Goal: Task Accomplishment & Management: Manage account settings

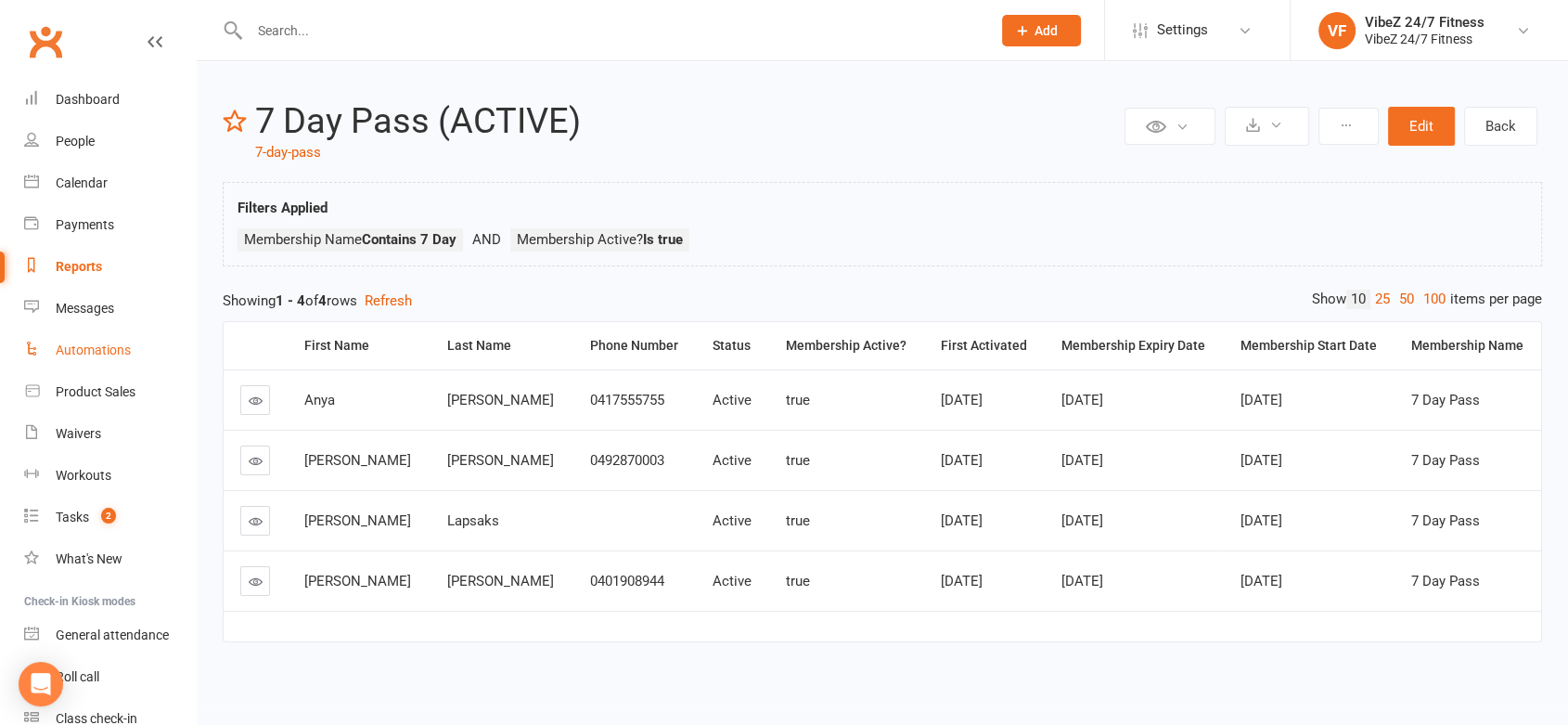
click at [86, 335] on link "Automations" at bounding box center [110, 350] width 171 height 41
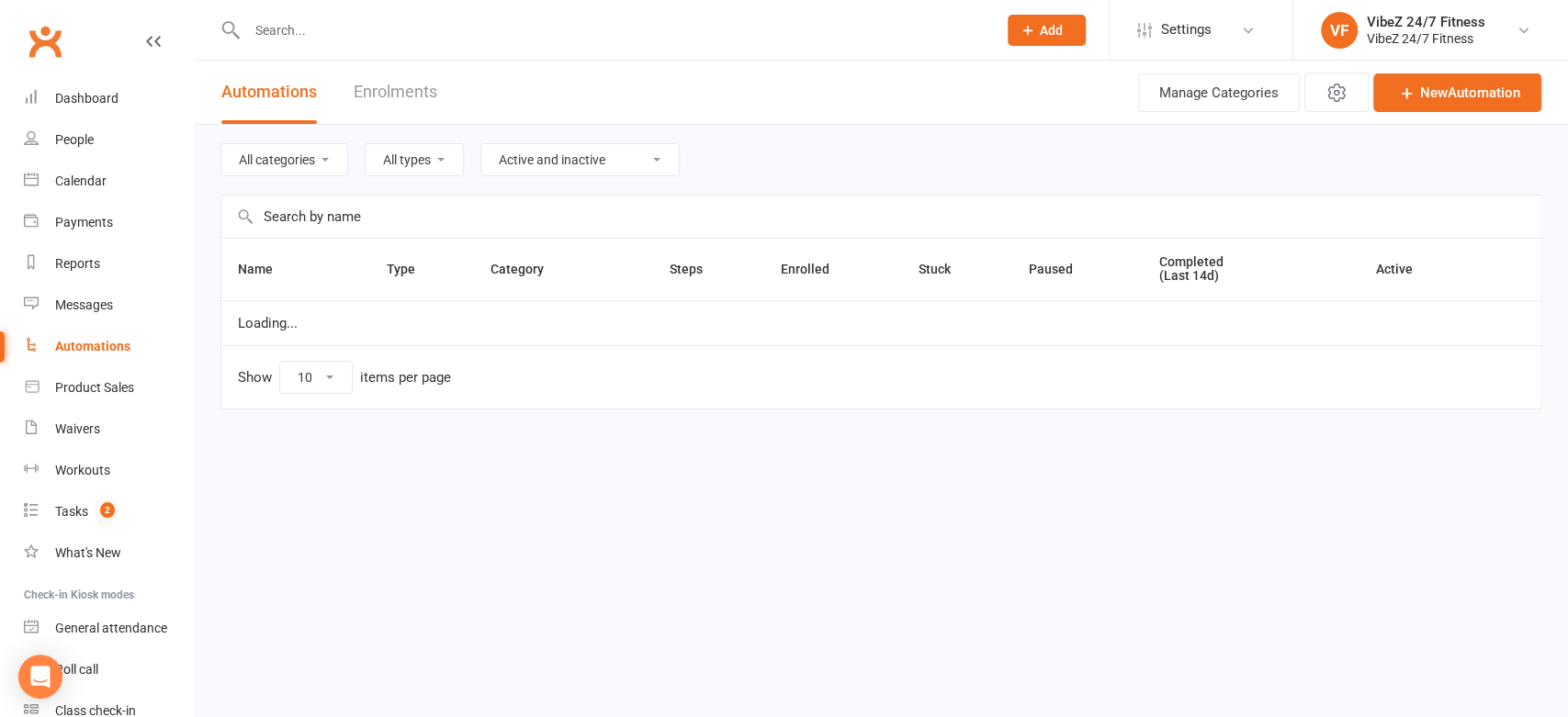
select select "50"
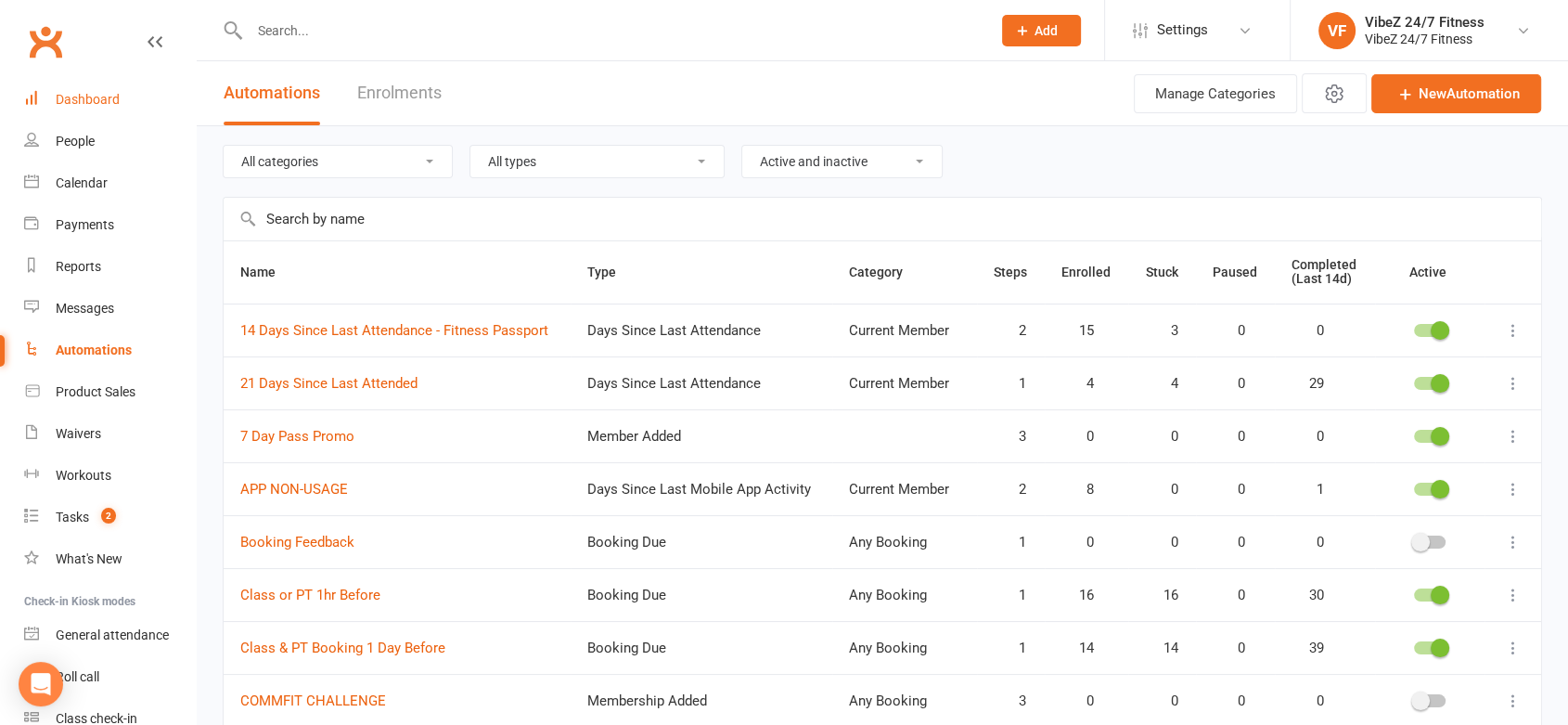
click at [100, 91] on link "Dashboard" at bounding box center [110, 99] width 171 height 41
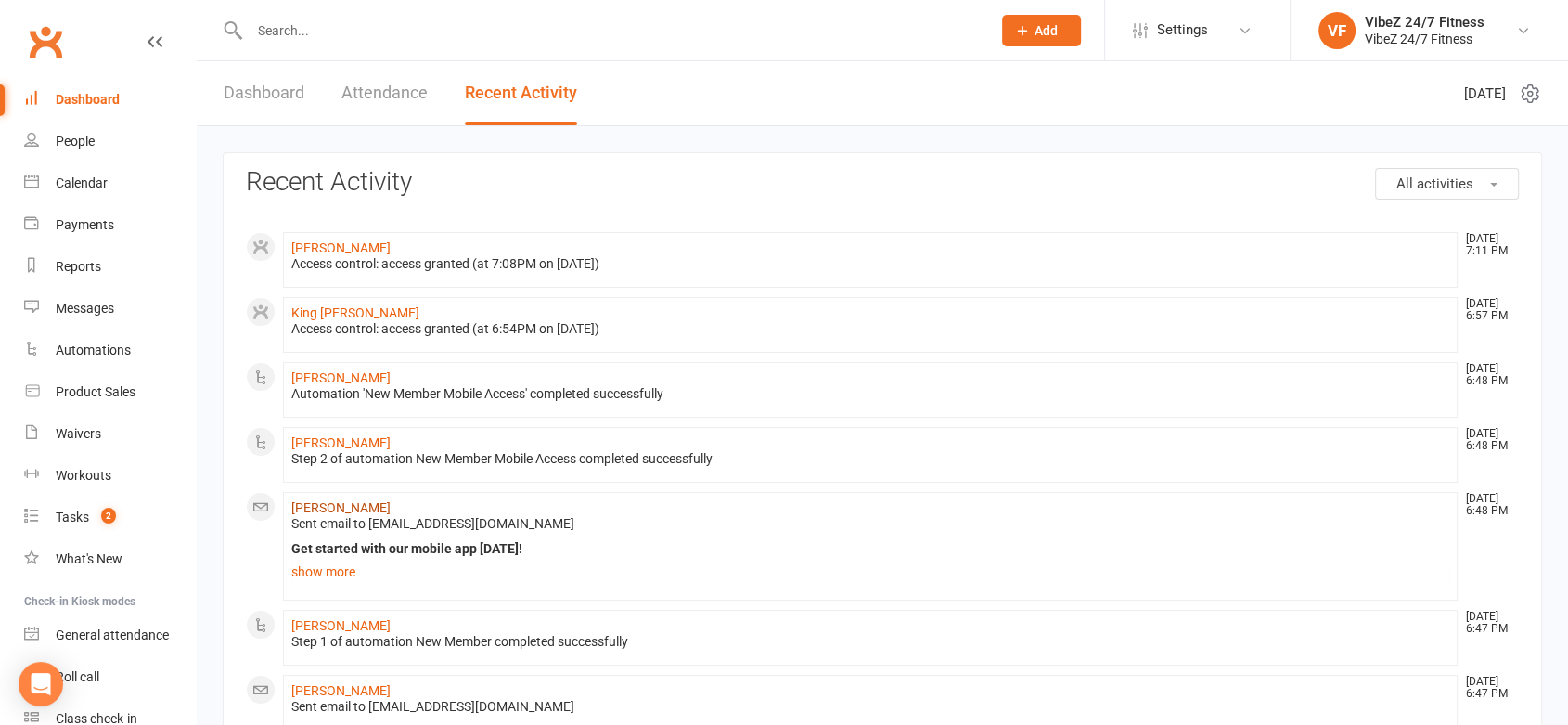
click at [330, 501] on link "[PERSON_NAME]" at bounding box center [341, 507] width 99 height 14
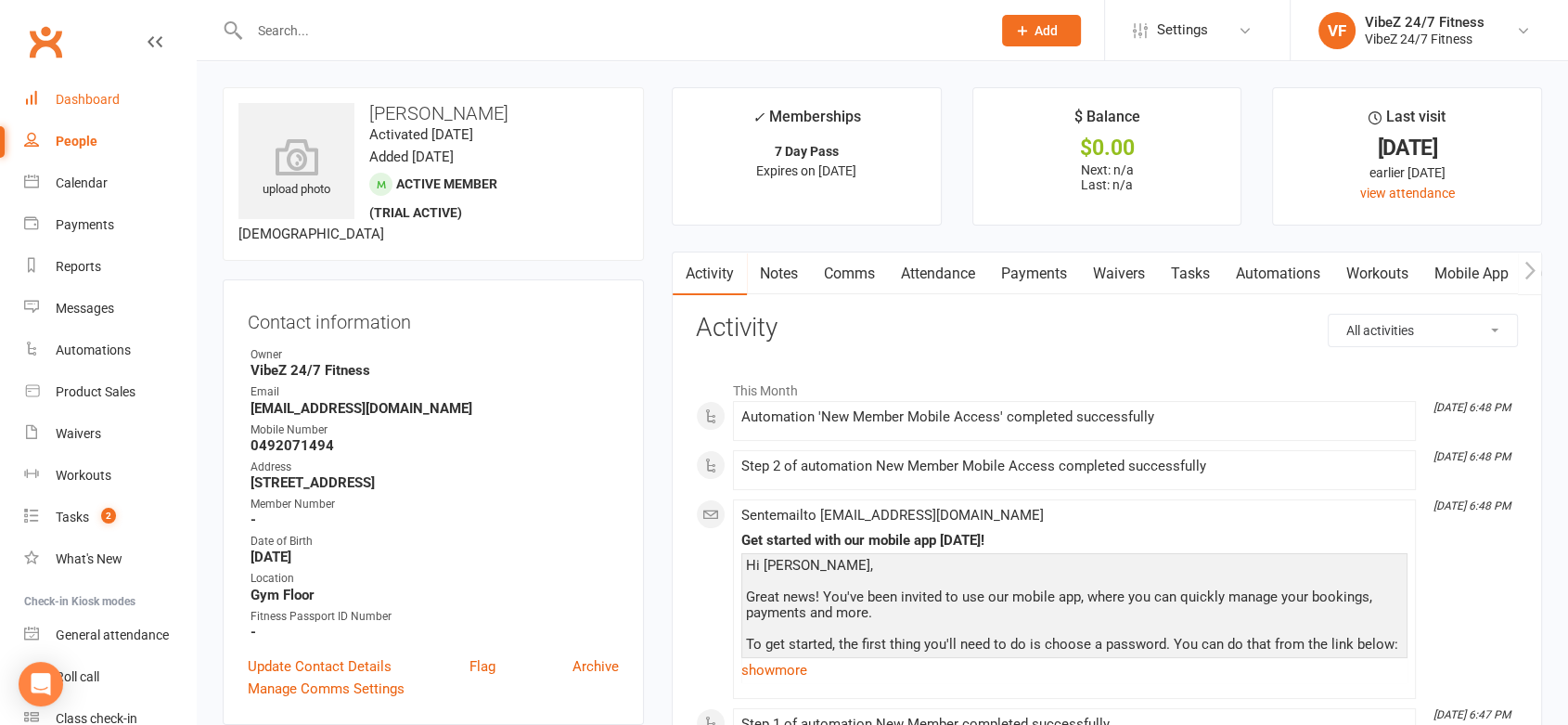
click at [130, 108] on link "Dashboard" at bounding box center [110, 99] width 171 height 41
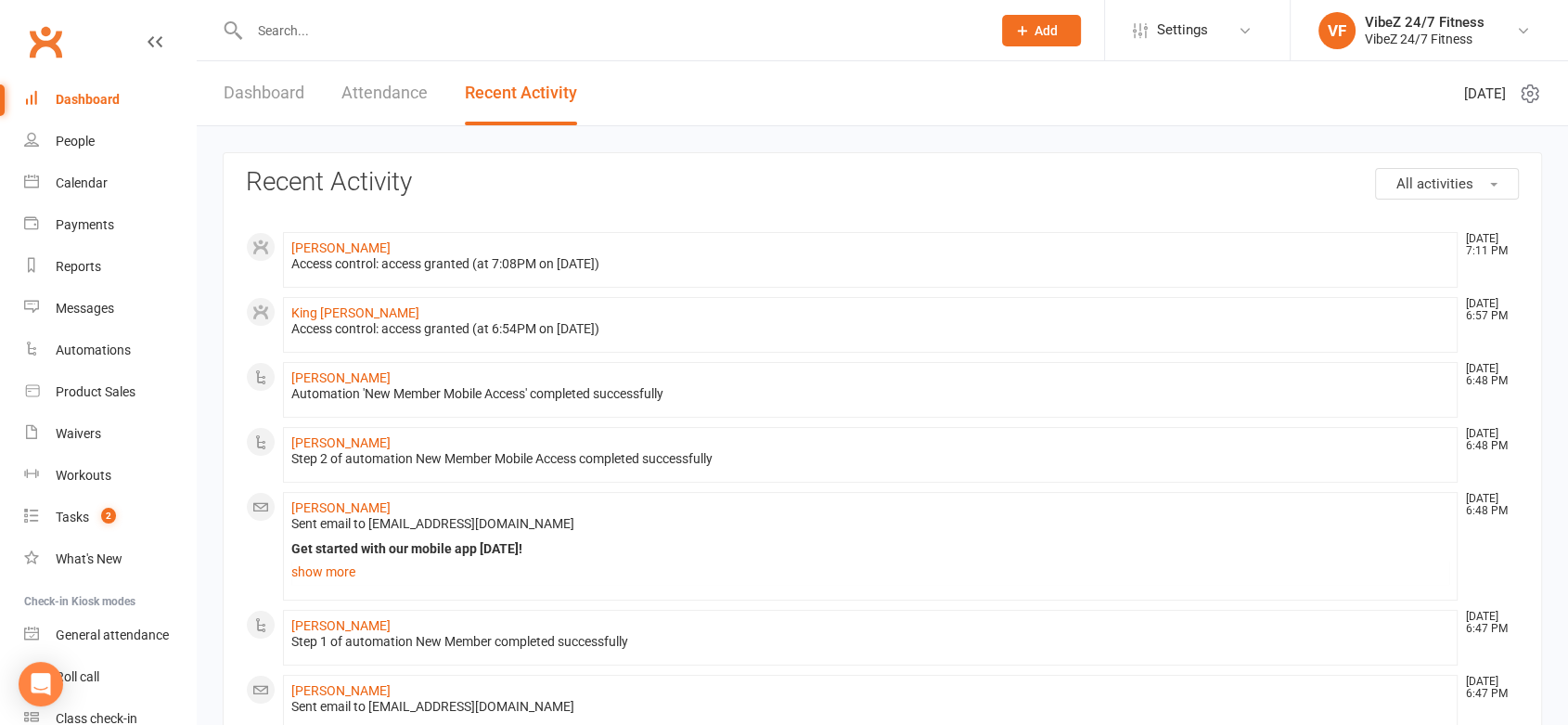
click at [232, 95] on link "Dashboard" at bounding box center [264, 93] width 81 height 65
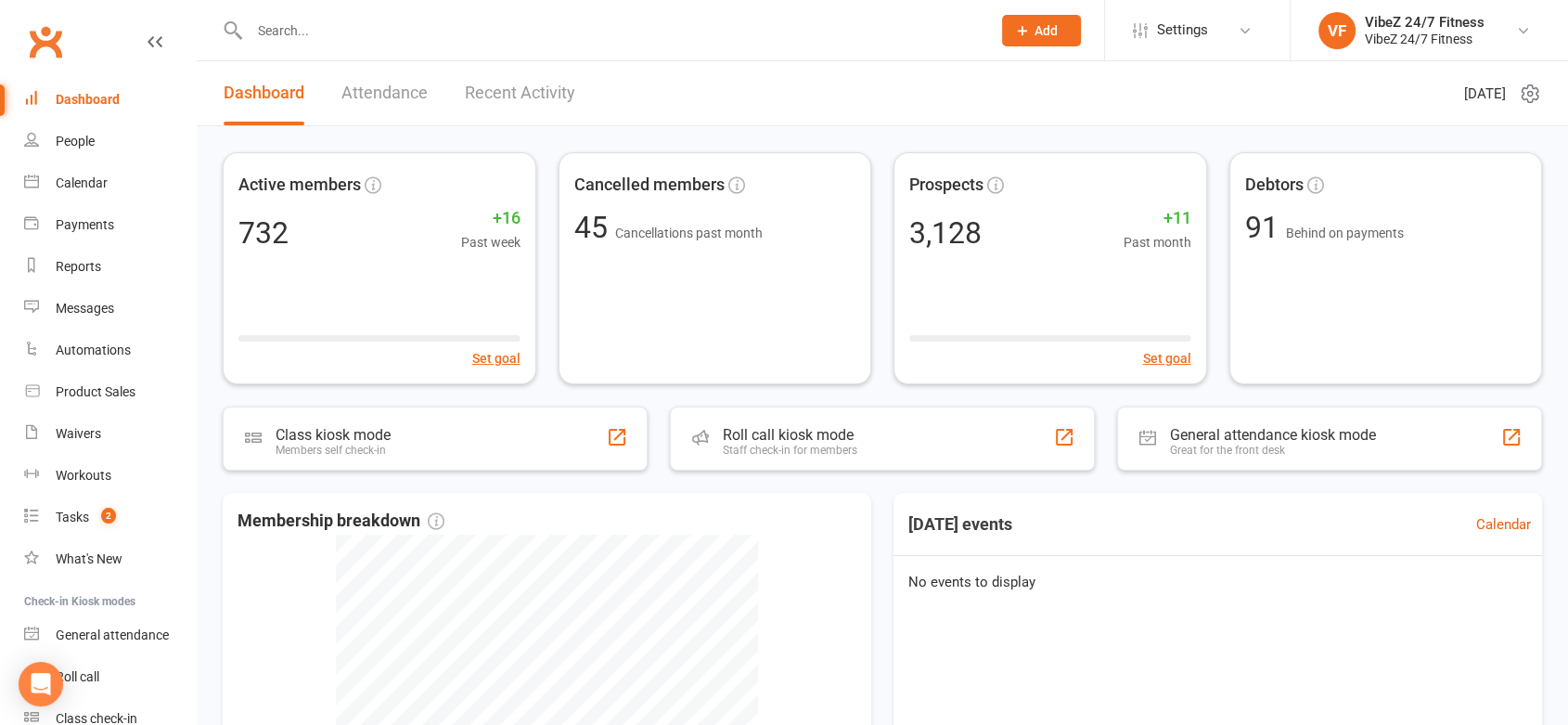
click at [446, 79] on div "Dashboard Attendance Recent Activity" at bounding box center [398, 93] width 405 height 65
click at [582, 71] on div "Dashboard Attendance Recent Activity" at bounding box center [398, 93] width 405 height 65
click at [506, 91] on link "Recent Activity" at bounding box center [520, 93] width 111 height 65
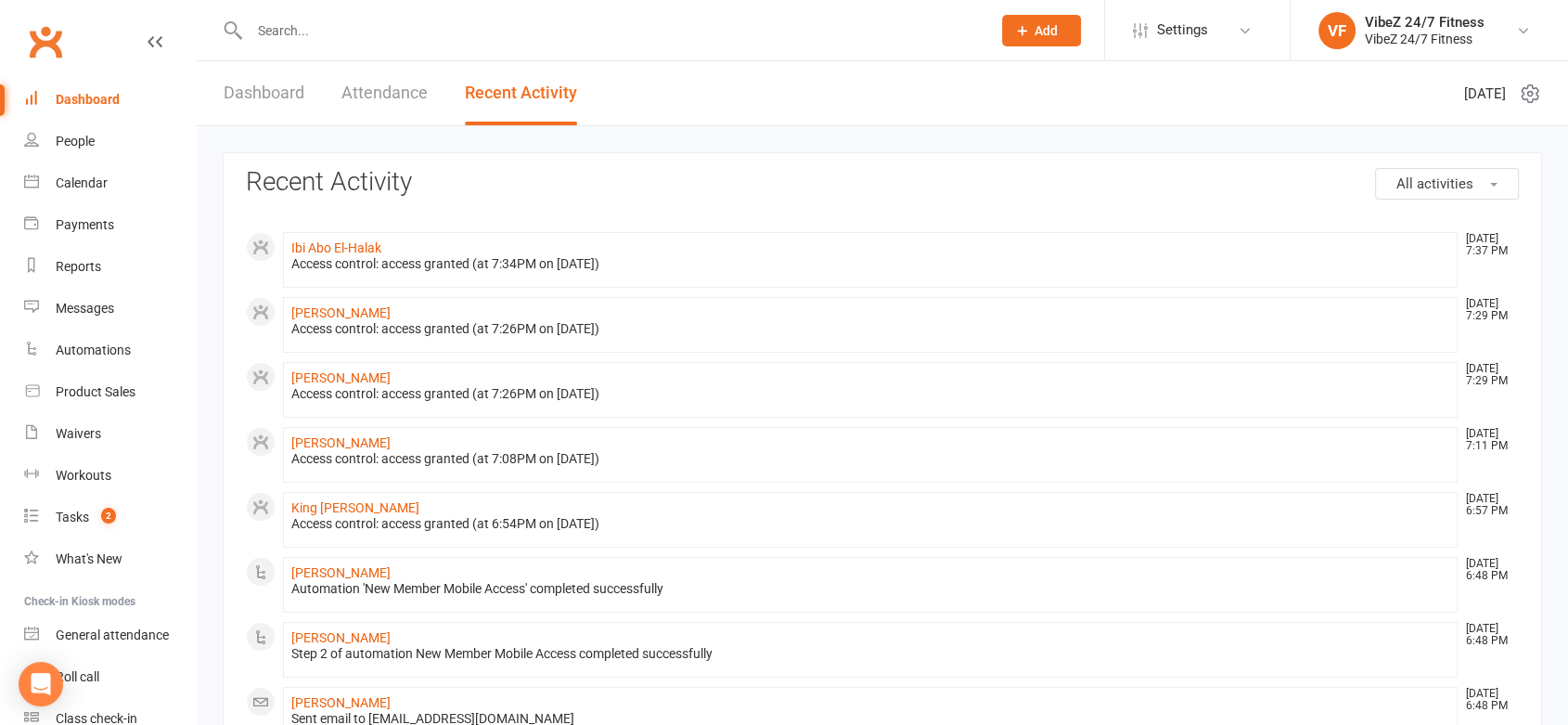
click at [304, 48] on div at bounding box center [600, 30] width 756 height 61
click at [314, 35] on input "text" at bounding box center [611, 30] width 734 height 26
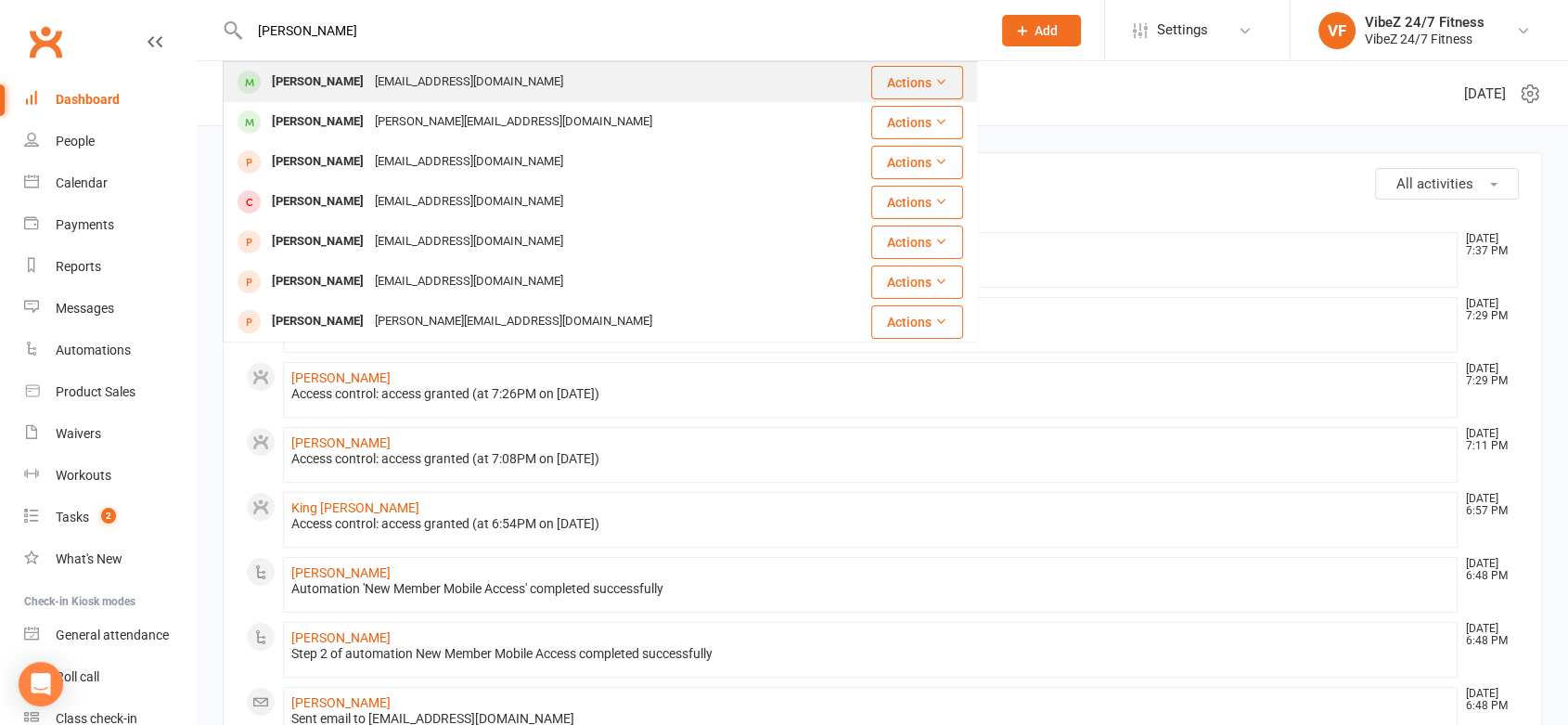
type input "[PERSON_NAME]"
click at [334, 92] on div "[PERSON_NAME]" at bounding box center [318, 82] width 103 height 27
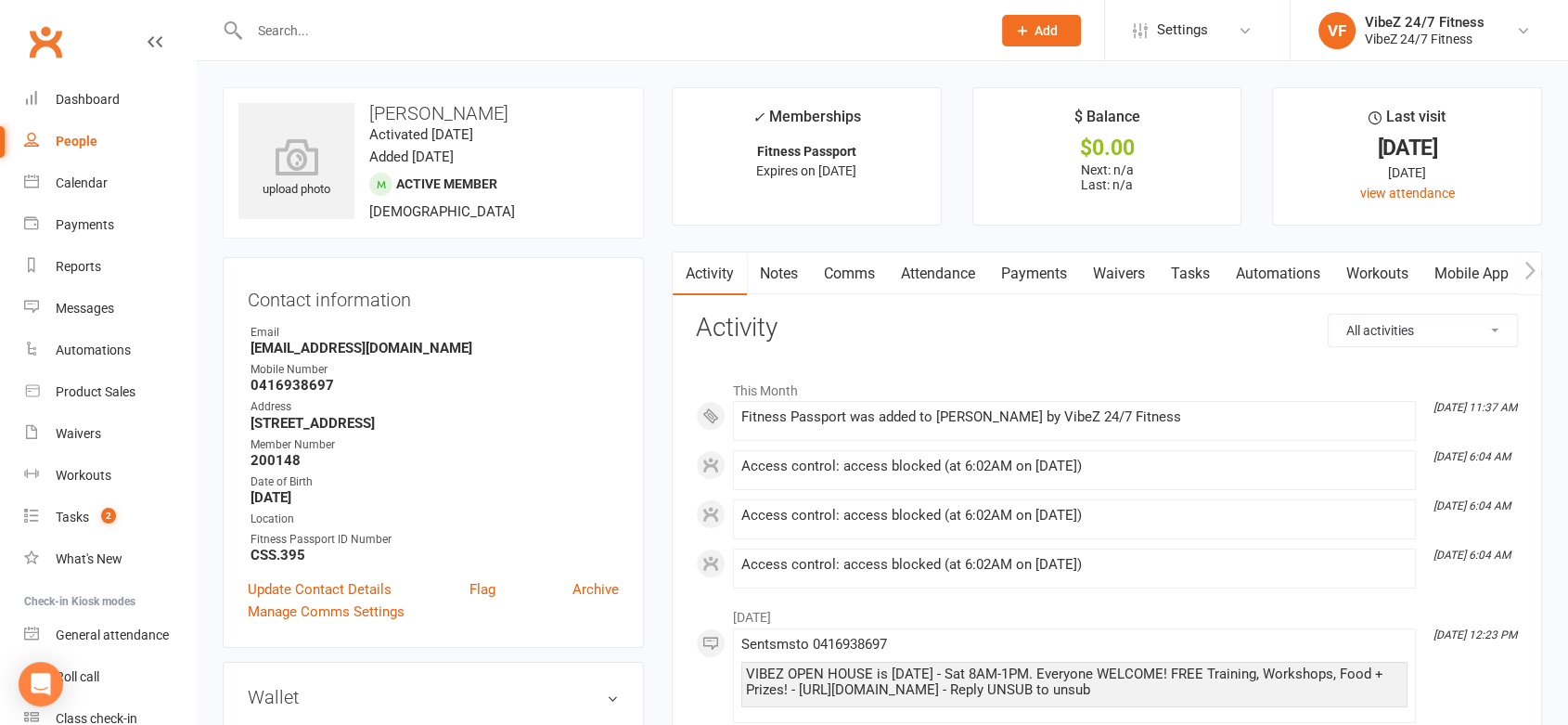
drag, startPoint x: 1166, startPoint y: 472, endPoint x: 1092, endPoint y: 509, distance: 82.7
click at [958, 479] on div "Access control: access blocked (at 6:02AM on [DATE])" at bounding box center [1074, 470] width 666 height 23
drag, startPoint x: 1142, startPoint y: 495, endPoint x: 1128, endPoint y: 492, distance: 14.3
click at [1141, 496] on div "This Month [DATE] 11:37 AM Fitness Passport was added to [PERSON_NAME] by VibeZ…" at bounding box center [1107, 480] width 822 height 218
click at [111, 107] on div "Dashboard" at bounding box center [88, 98] width 64 height 14
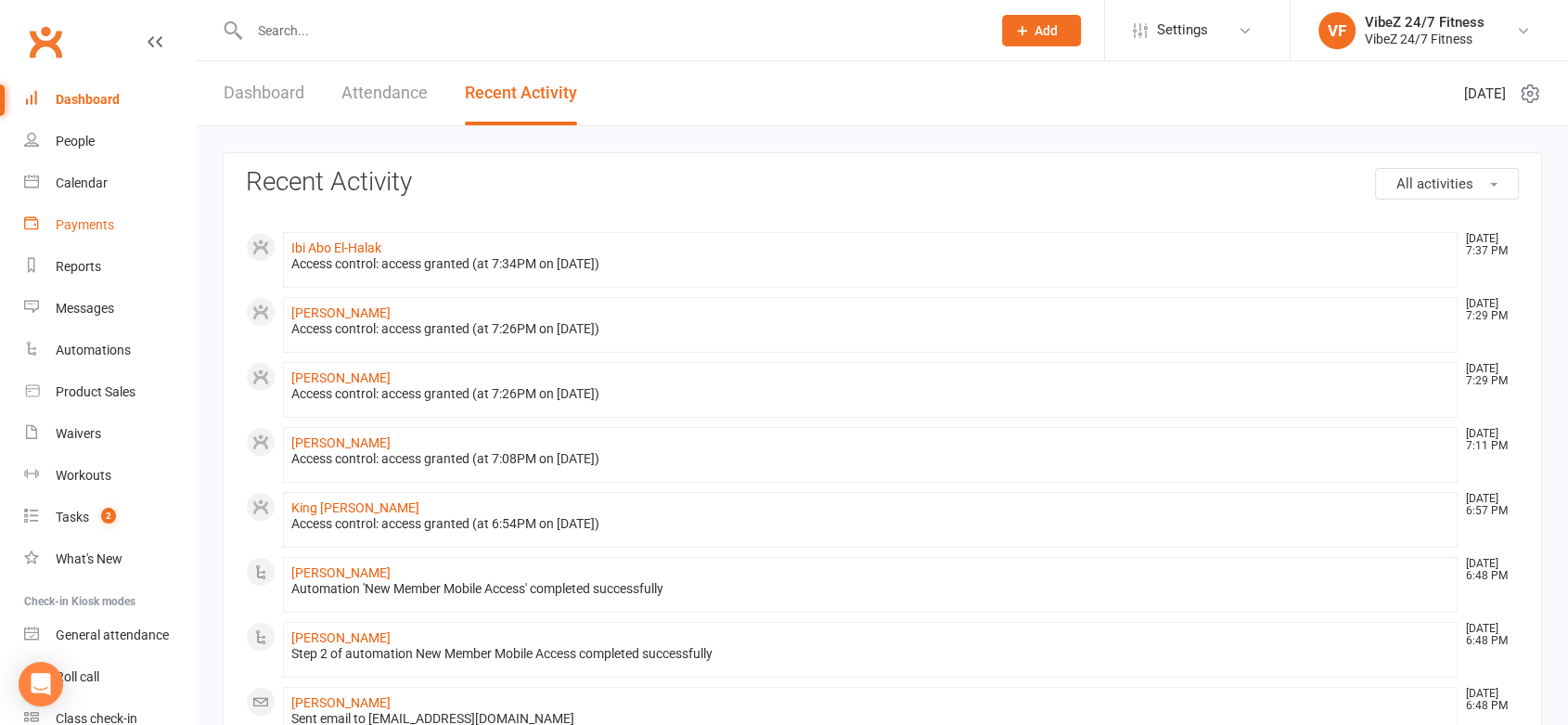
click at [94, 228] on div "Payments" at bounding box center [85, 224] width 59 height 14
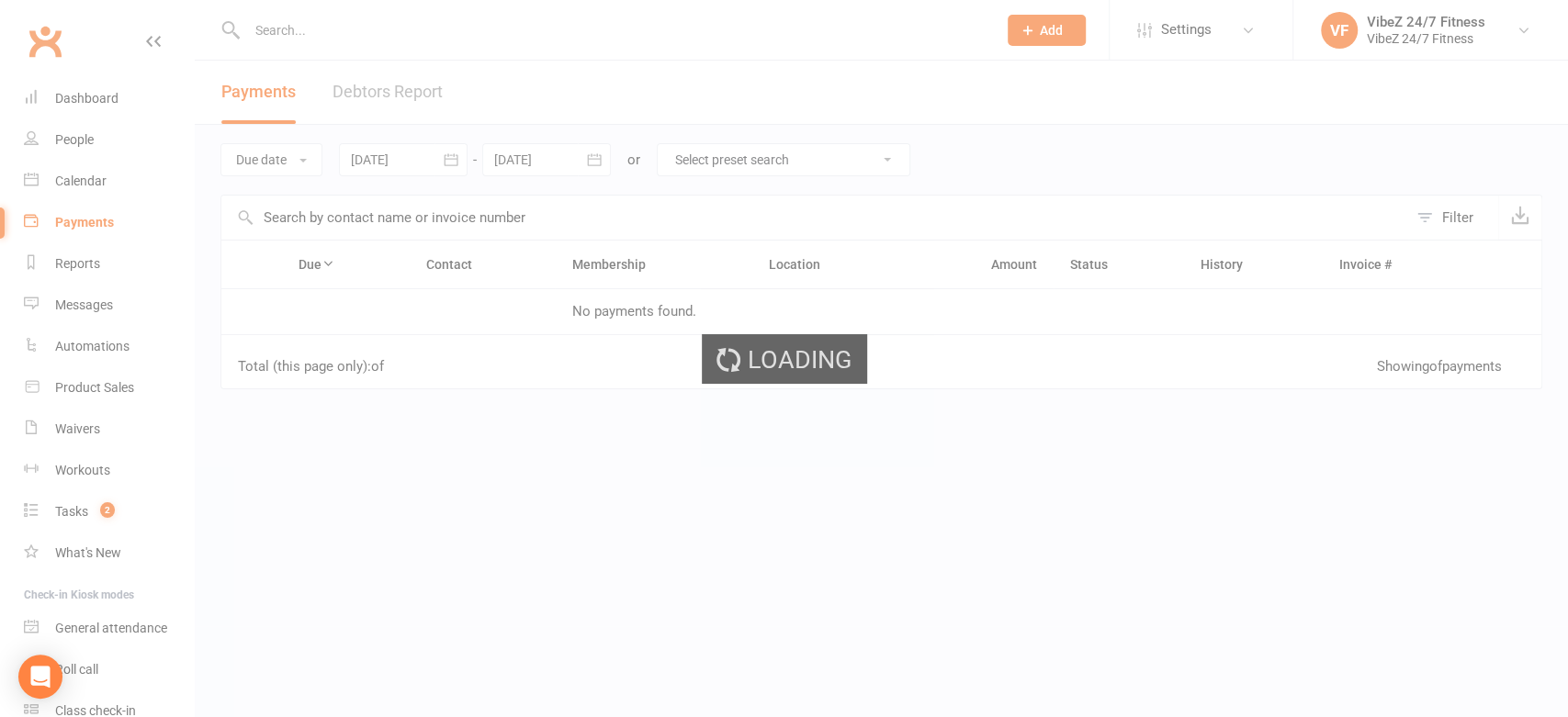
click at [432, 87] on link "Debtors Report" at bounding box center [388, 92] width 111 height 64
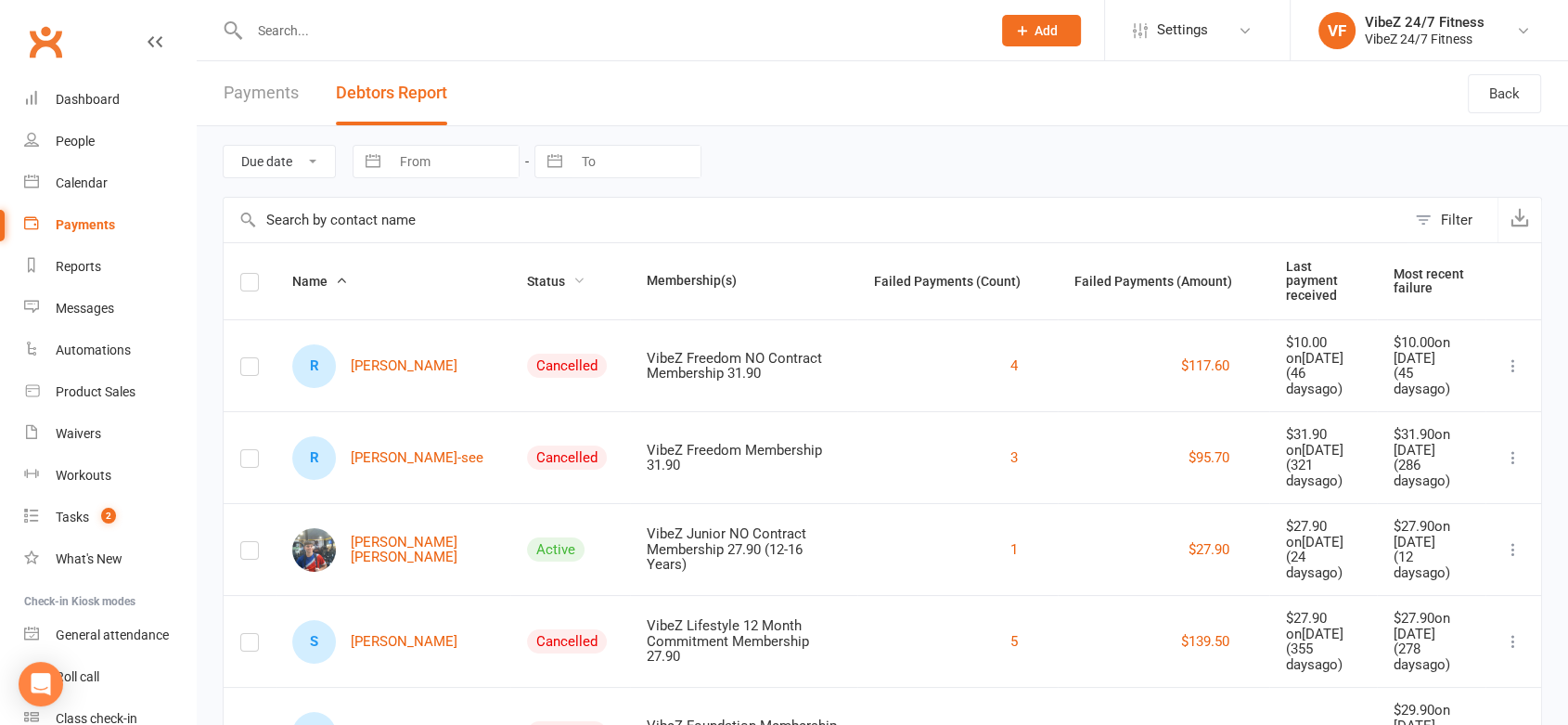
click at [527, 277] on span "Status" at bounding box center [556, 280] width 59 height 14
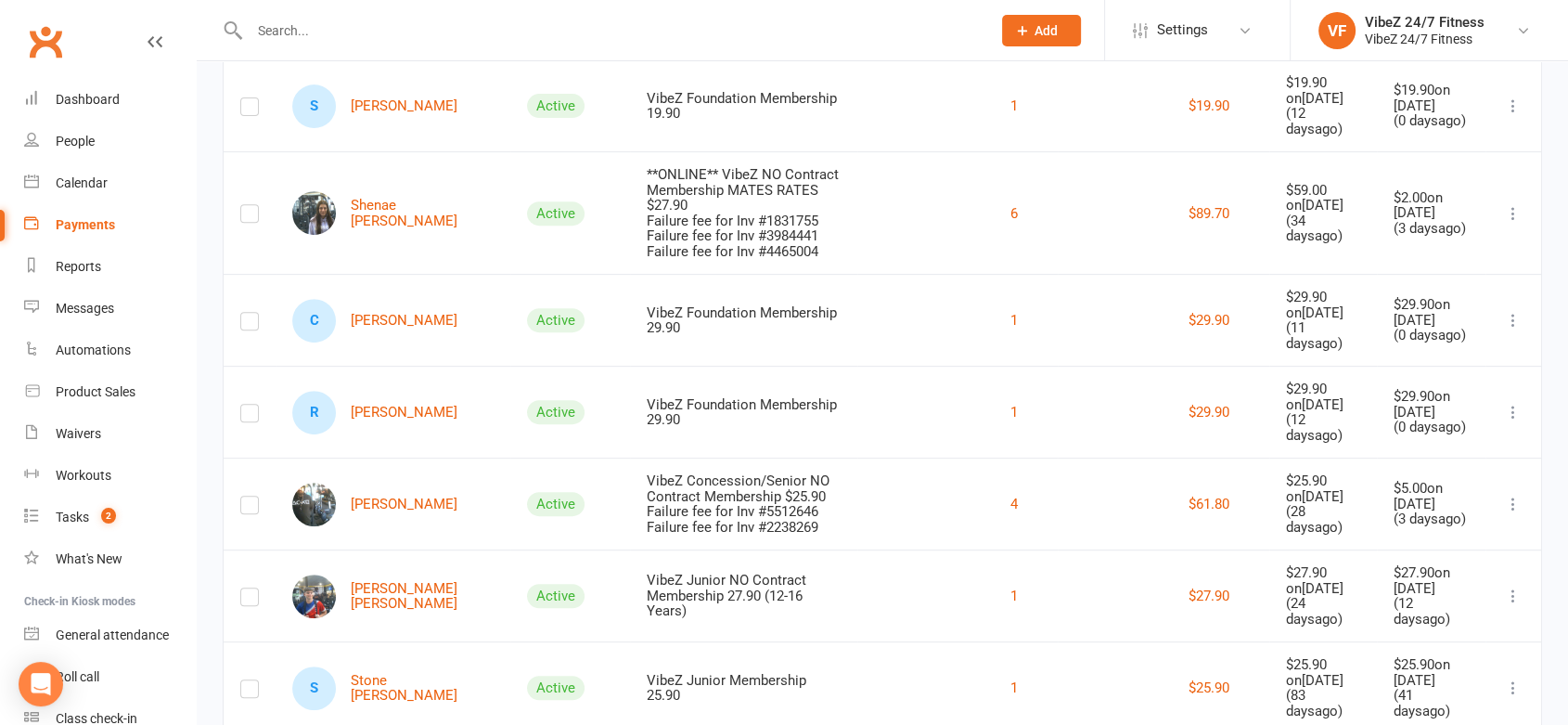
scroll to position [721, 0]
click at [397, 389] on link "R [PERSON_NAME]" at bounding box center [375, 410] width 166 height 43
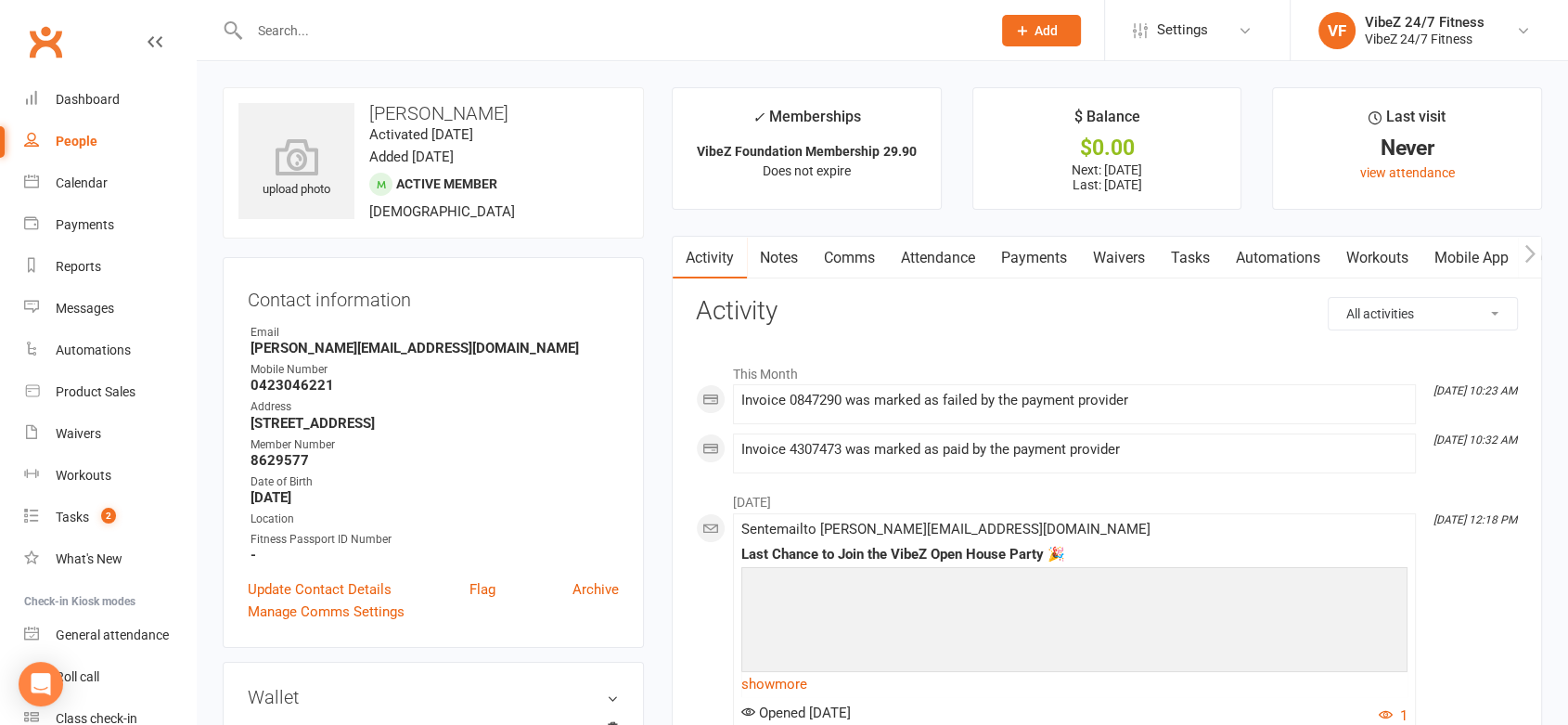
click at [1047, 252] on link "Payments" at bounding box center [1034, 258] width 91 height 42
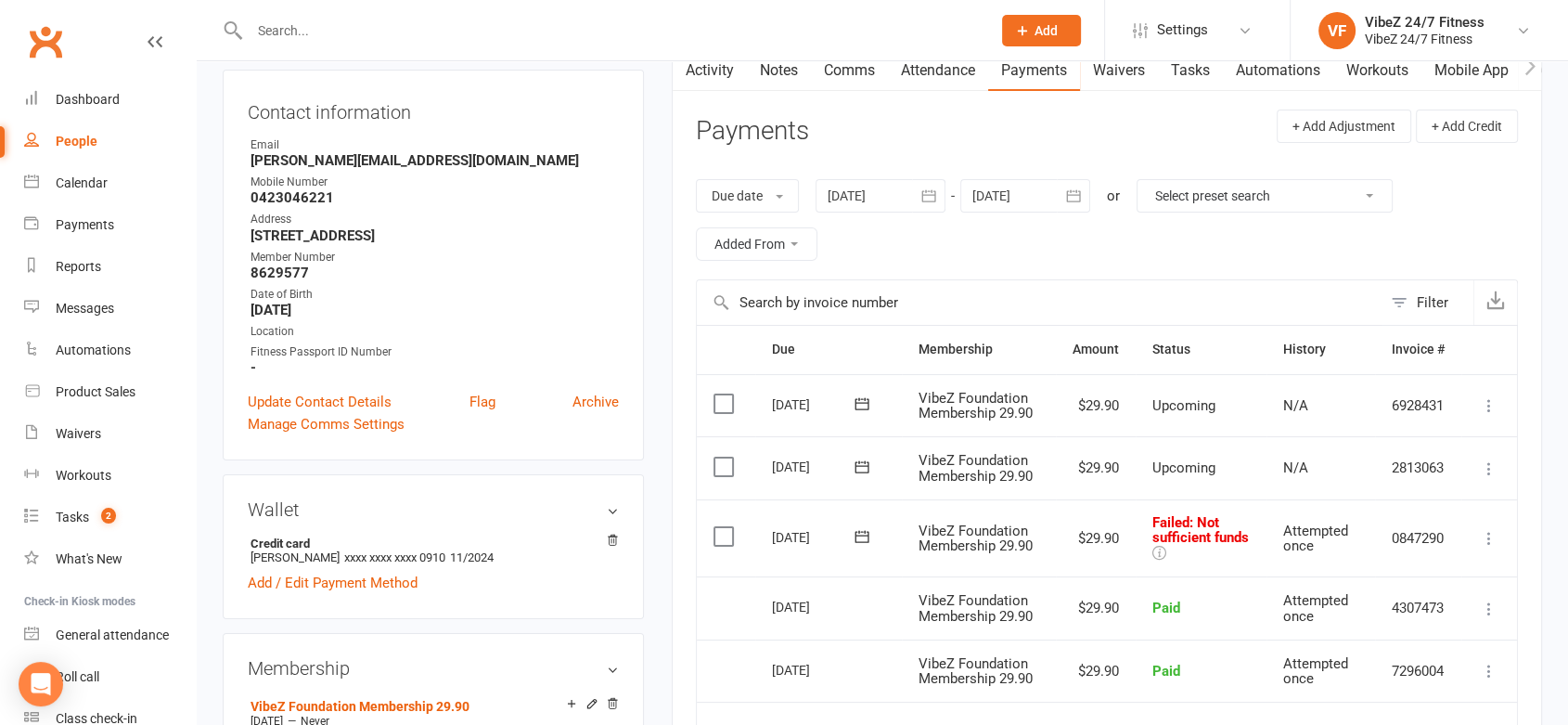
scroll to position [412, 0]
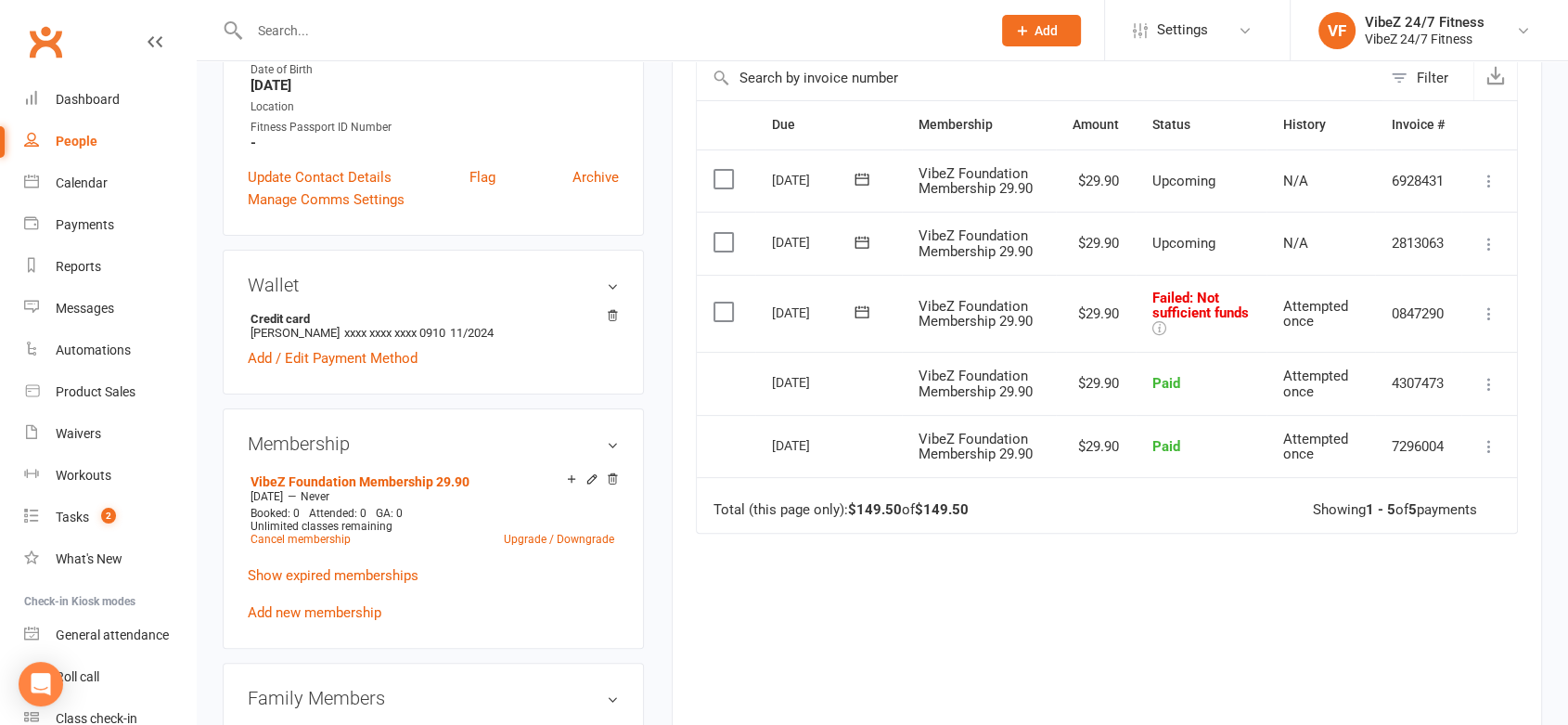
click at [1490, 304] on icon at bounding box center [1489, 313] width 18 height 18
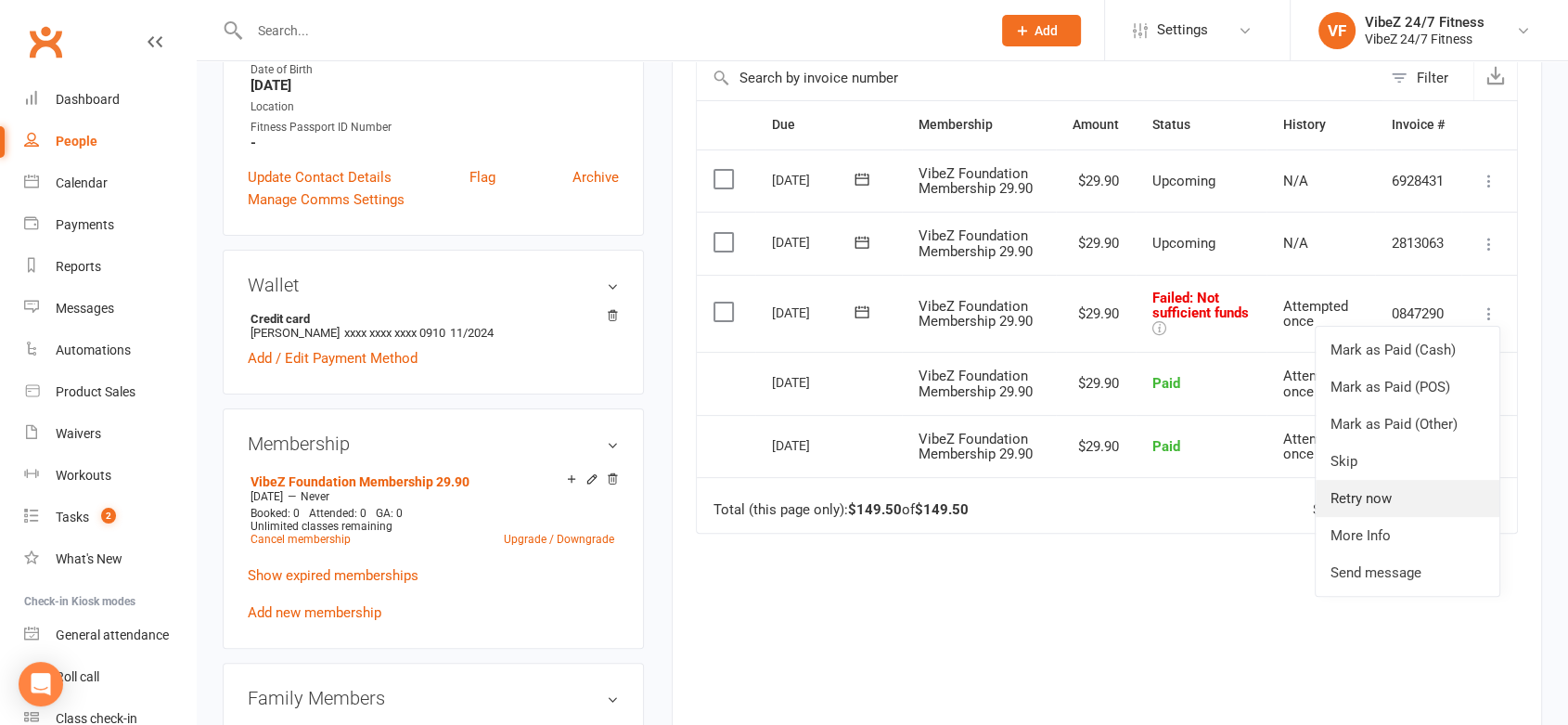
click at [1408, 484] on link "Retry now" at bounding box center [1407, 498] width 184 height 38
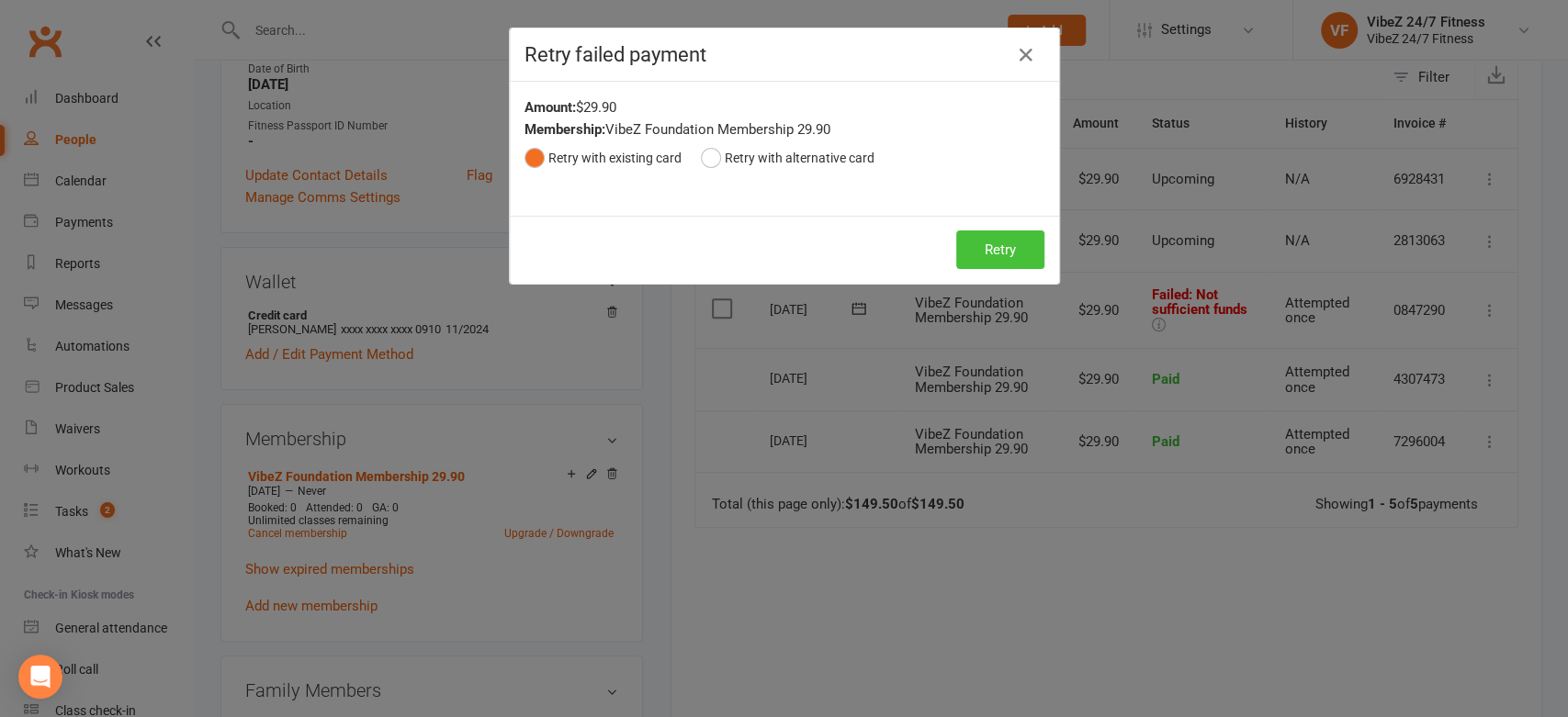
click at [992, 249] on button "Retry" at bounding box center [1000, 249] width 89 height 38
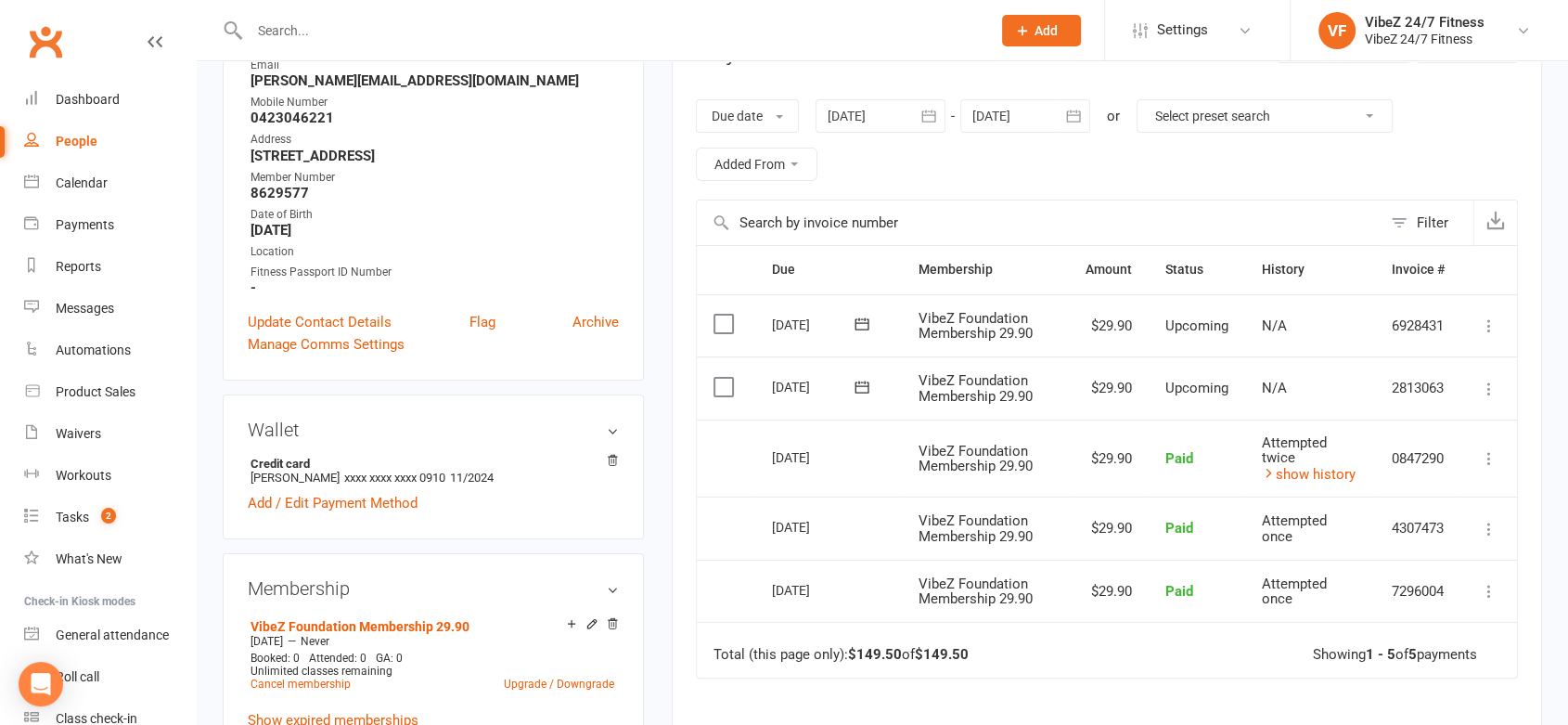
scroll to position [0, 0]
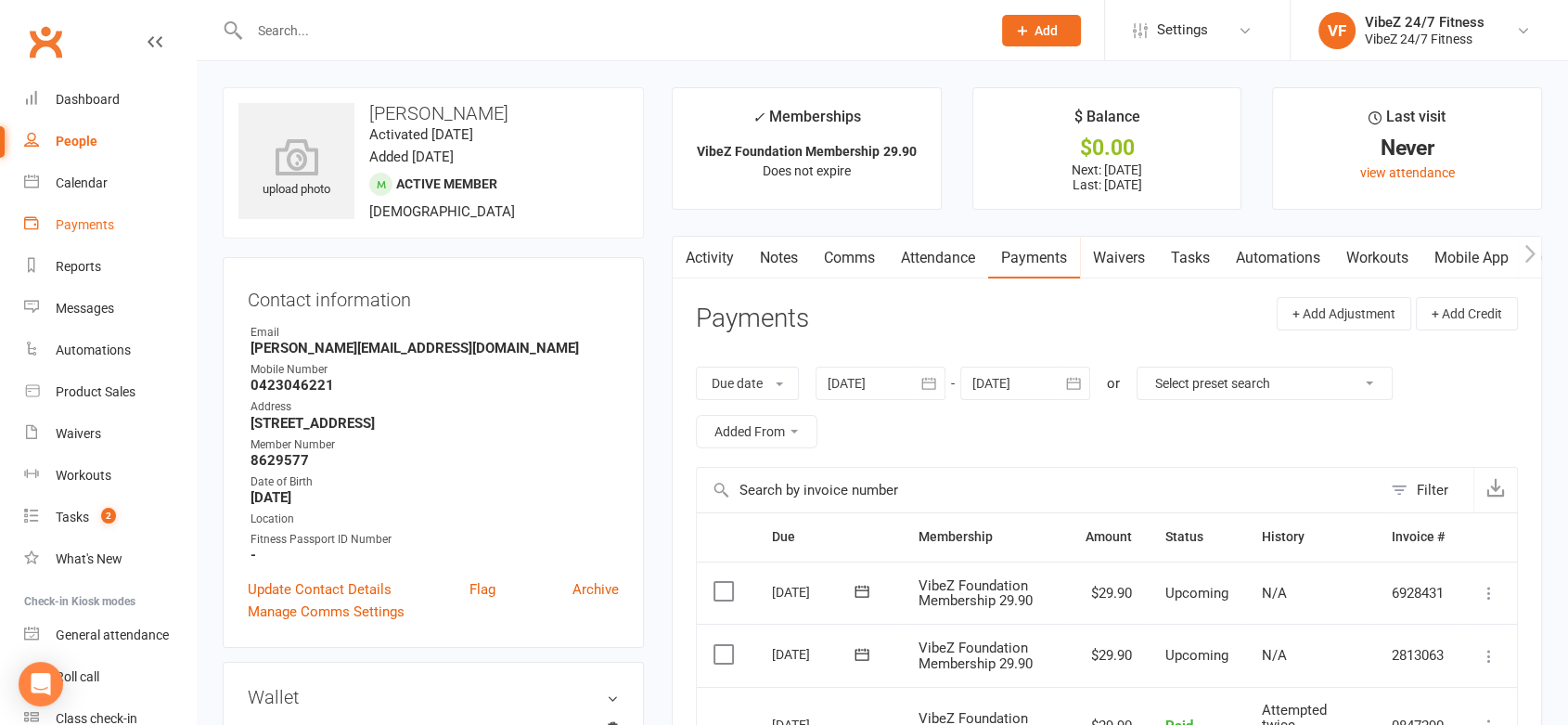
click at [104, 220] on div "Payments" at bounding box center [85, 224] width 59 height 14
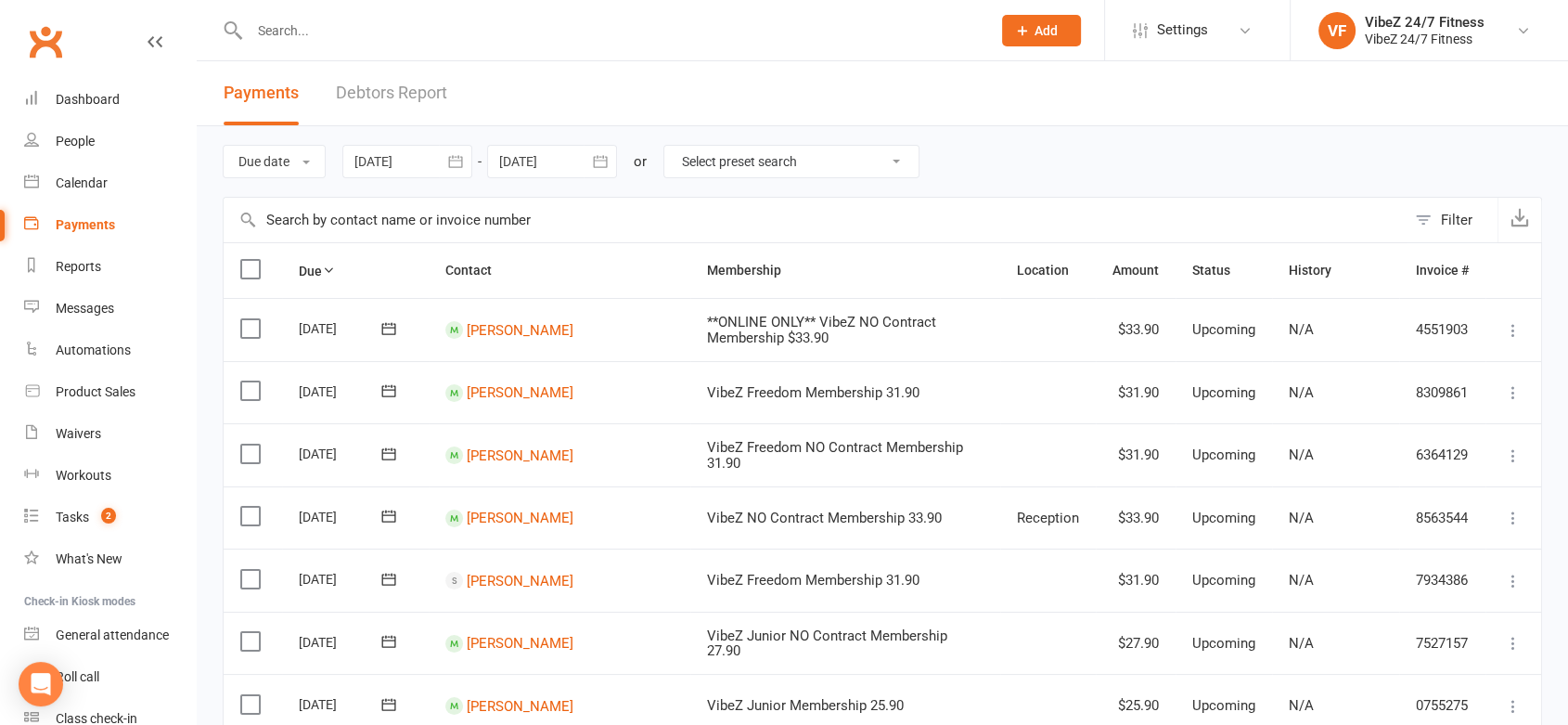
click at [350, 80] on link "Debtors Report" at bounding box center [392, 93] width 112 height 65
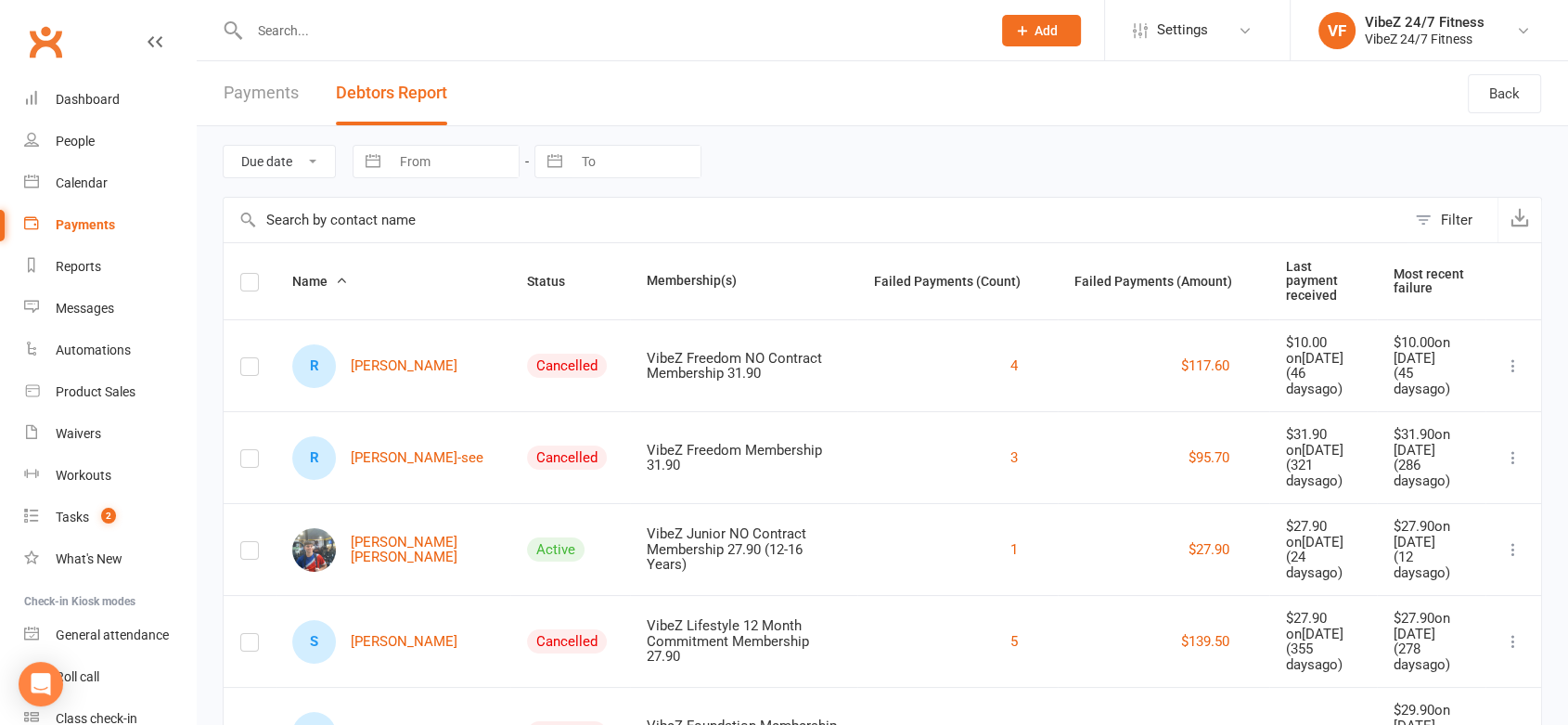
click at [527, 271] on button "Status" at bounding box center [556, 281] width 59 height 22
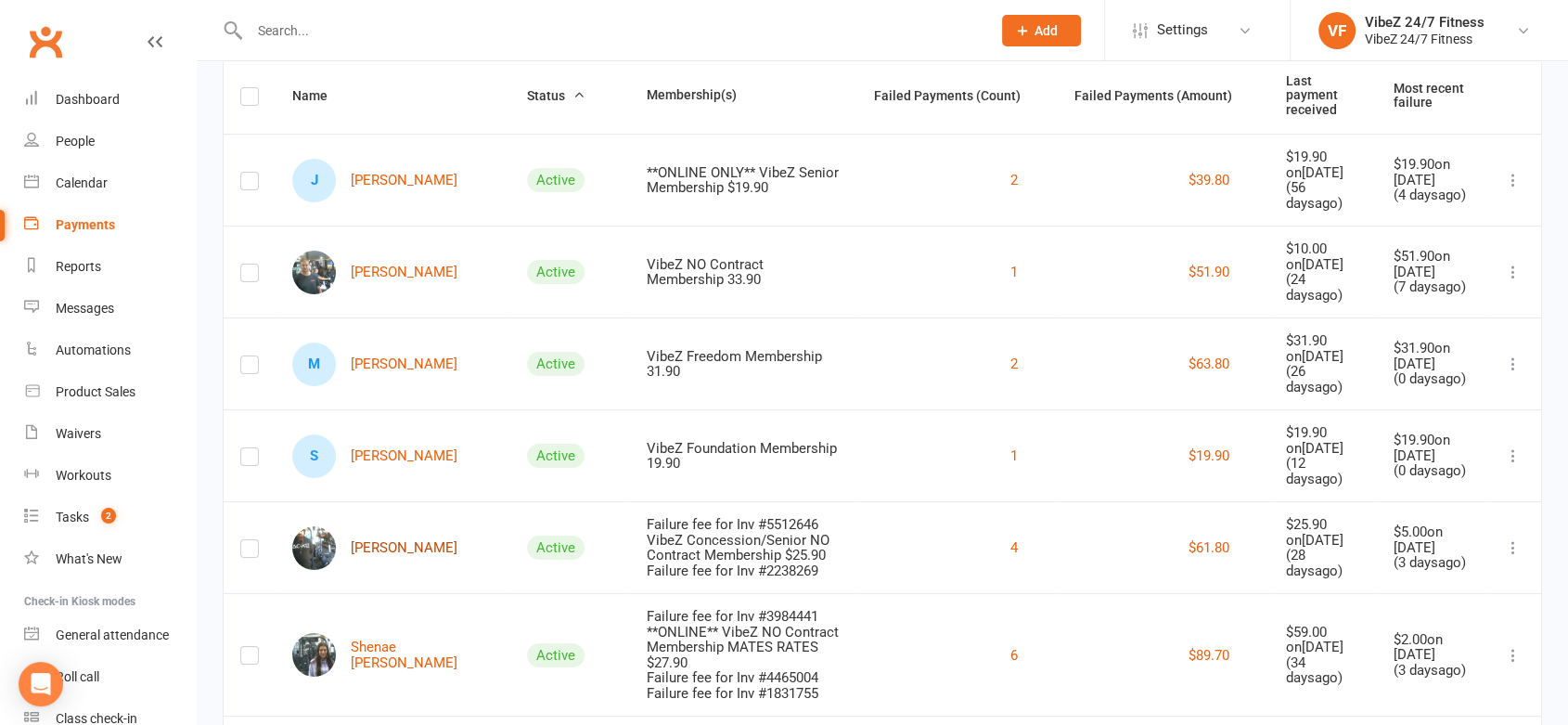
scroll to position [309, 0]
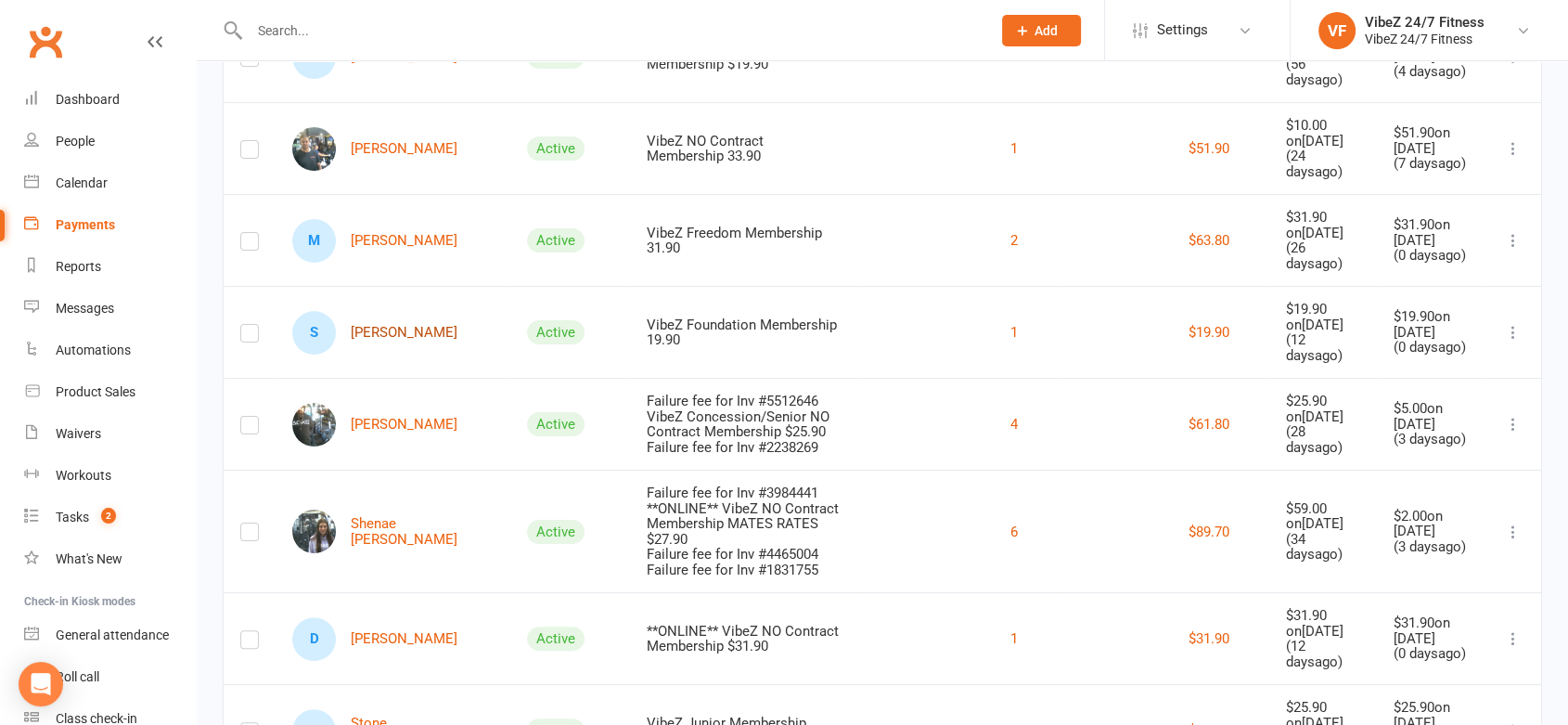
click at [381, 311] on link "S [PERSON_NAME]" at bounding box center [375, 332] width 166 height 43
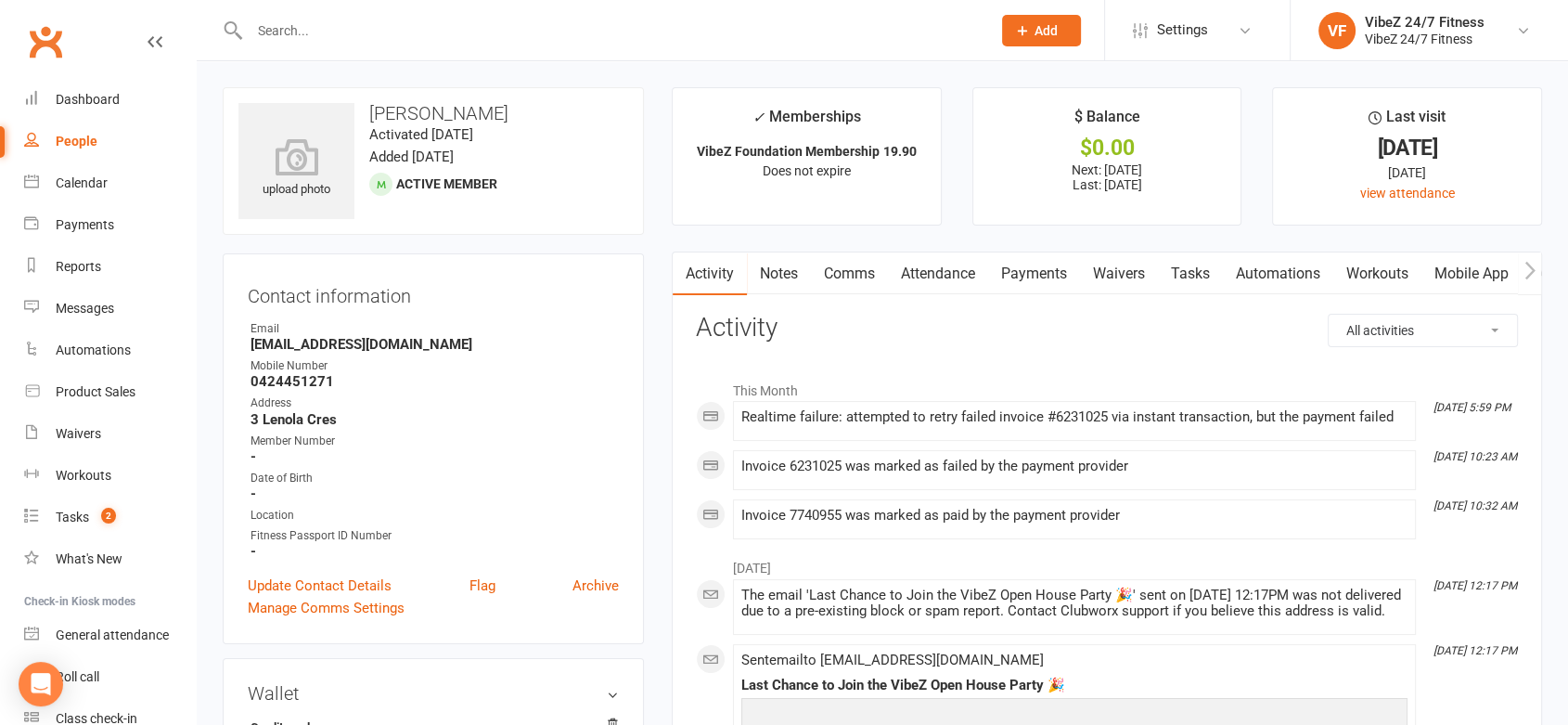
click at [1012, 267] on link "Payments" at bounding box center [1034, 273] width 91 height 42
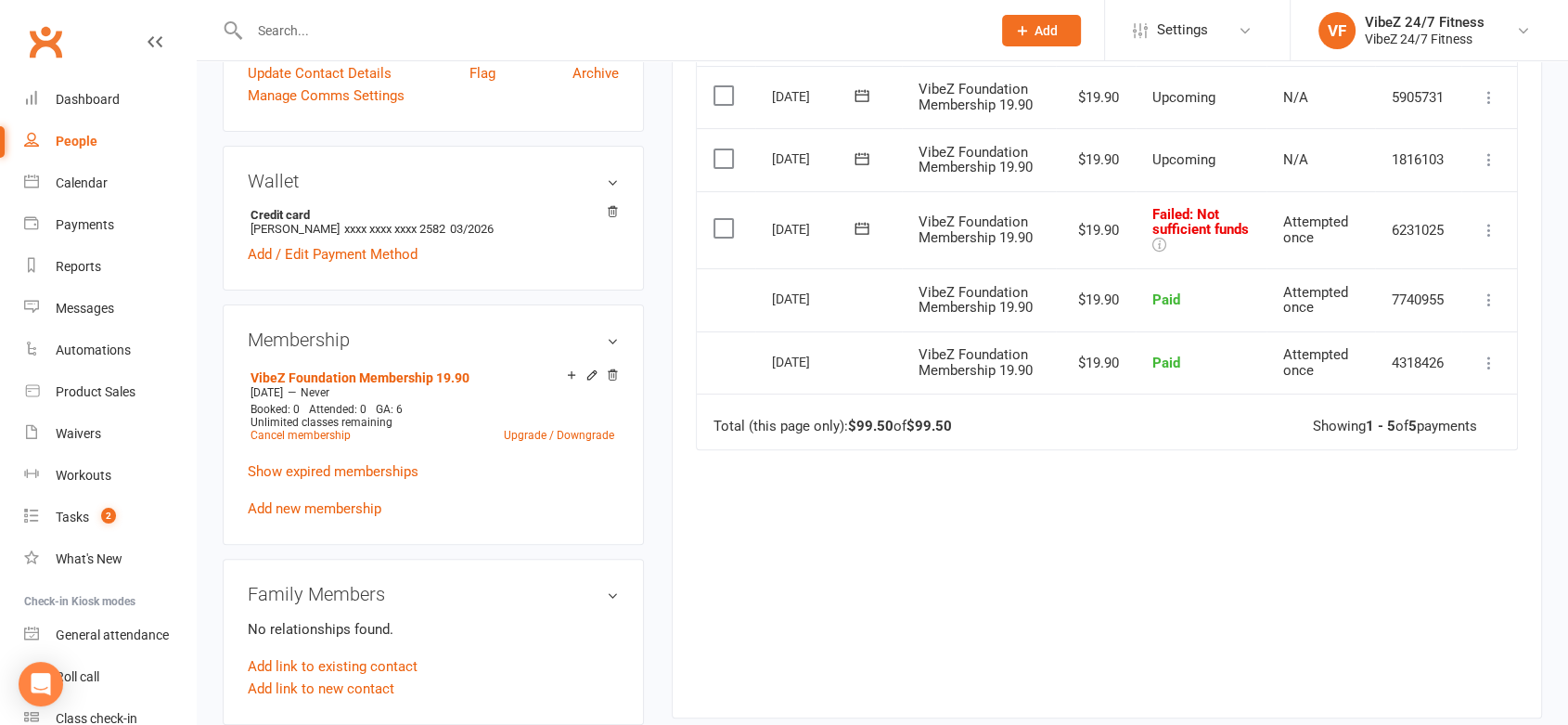
scroll to position [515, 0]
click at [1485, 224] on icon at bounding box center [1489, 227] width 18 height 18
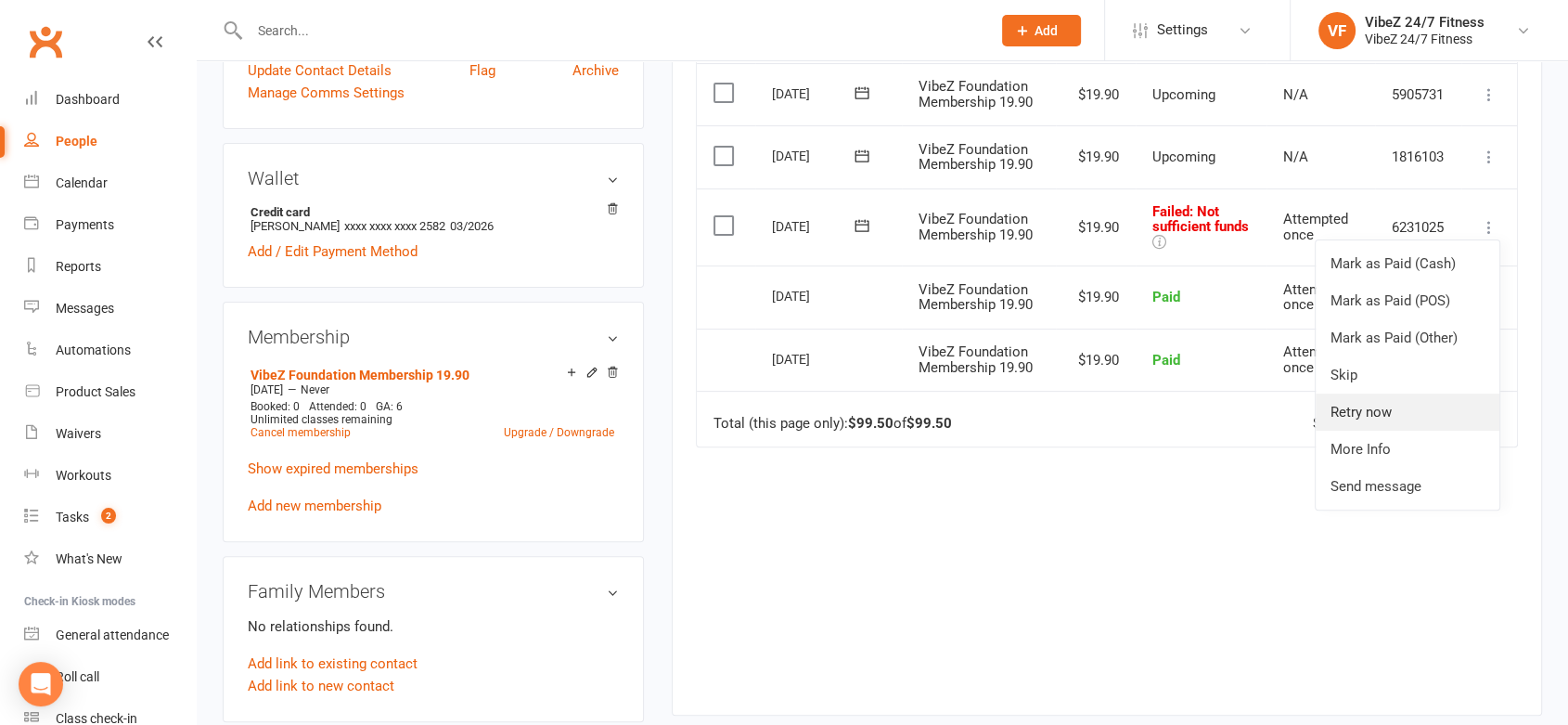
click at [1384, 402] on link "Retry now" at bounding box center [1407, 412] width 184 height 38
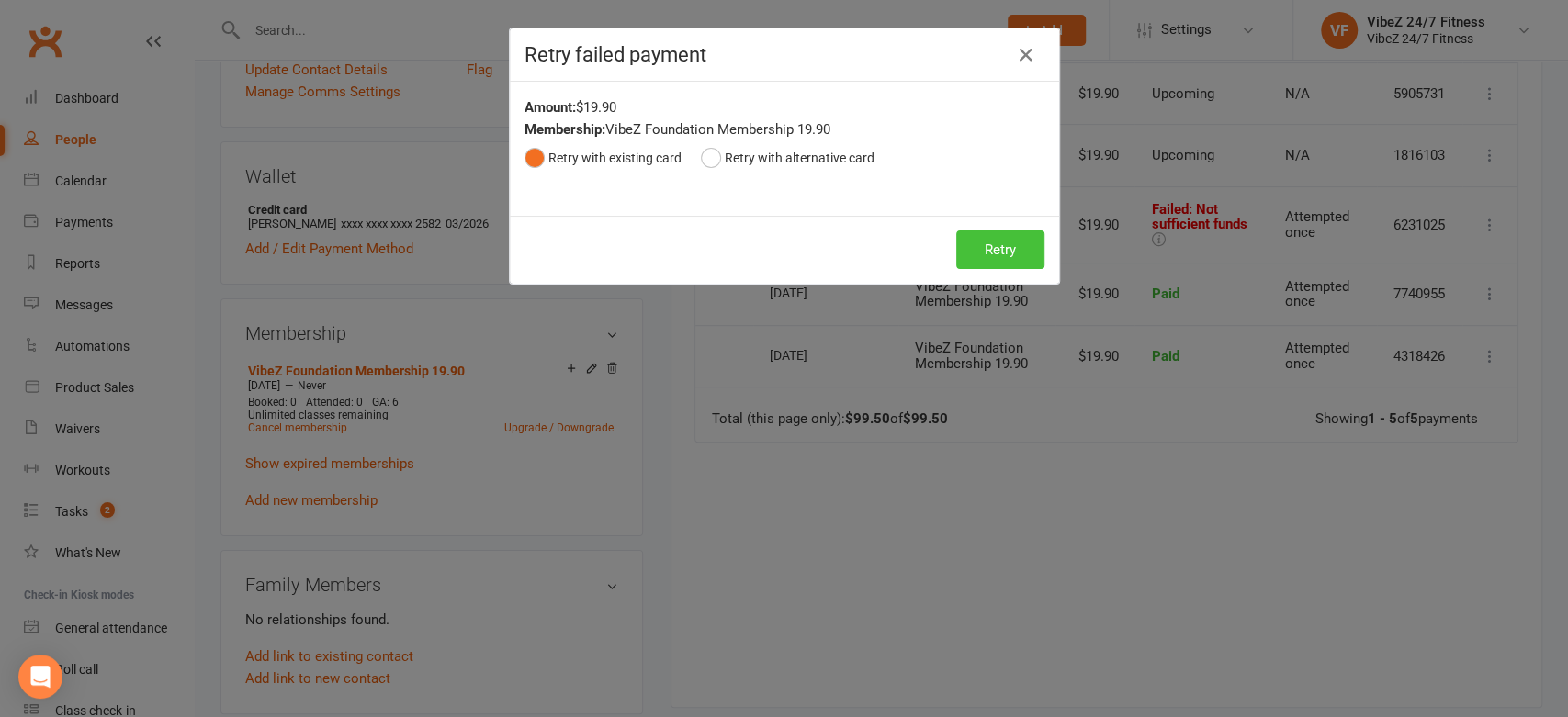
click at [991, 240] on button "Retry" at bounding box center [1000, 249] width 89 height 38
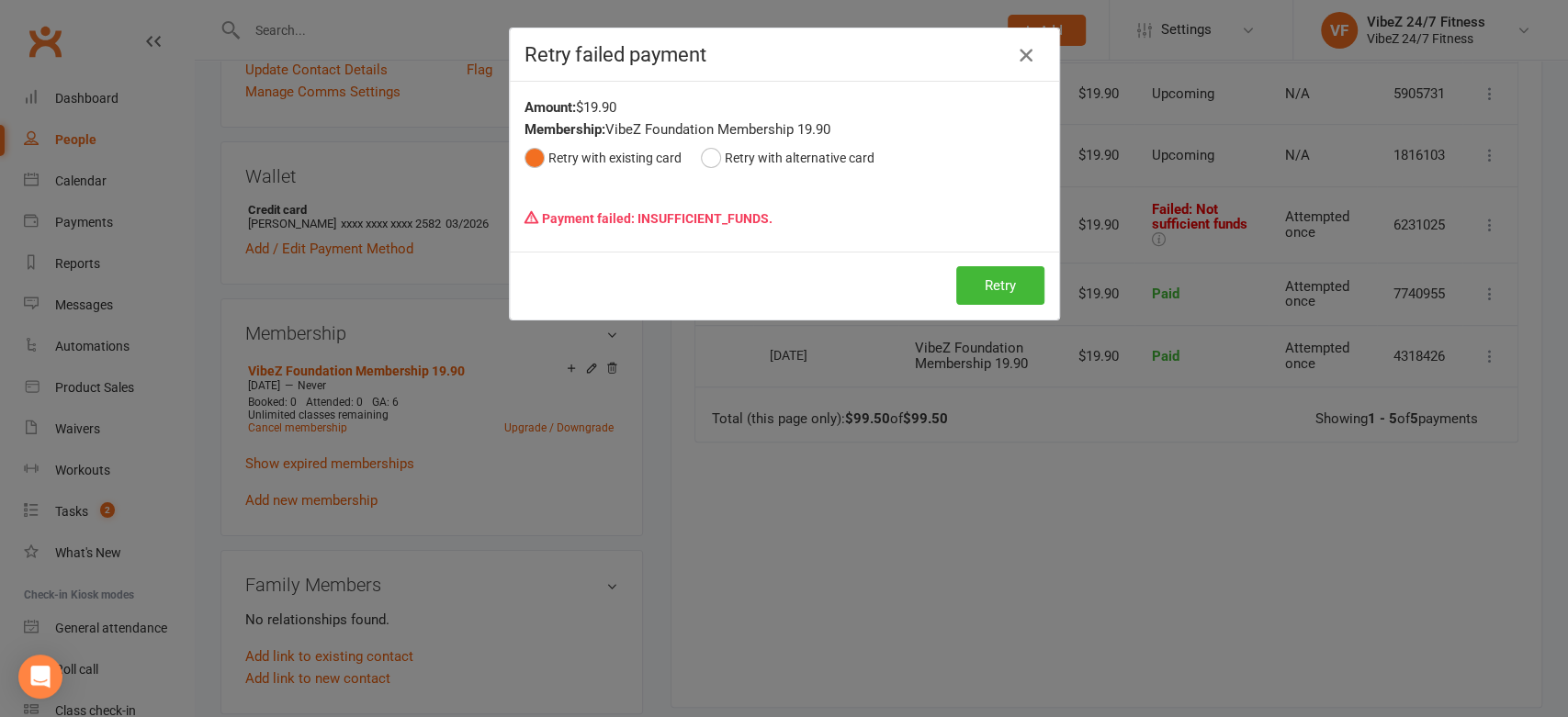
drag, startPoint x: 1022, startPoint y: 59, endPoint x: 999, endPoint y: 68, distance: 24.7
click at [1022, 57] on icon "button" at bounding box center [1025, 54] width 22 height 22
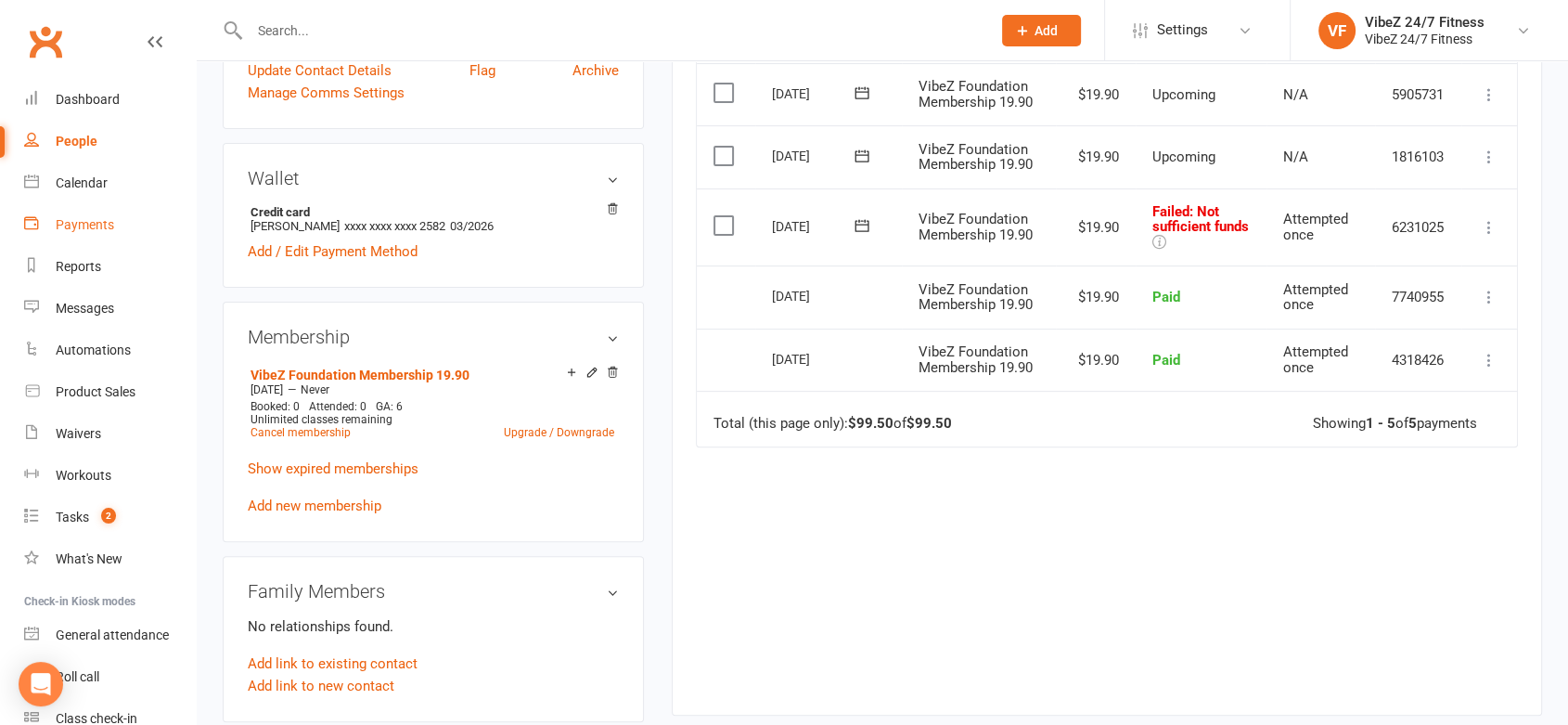
click at [93, 218] on div "Payments" at bounding box center [85, 224] width 59 height 14
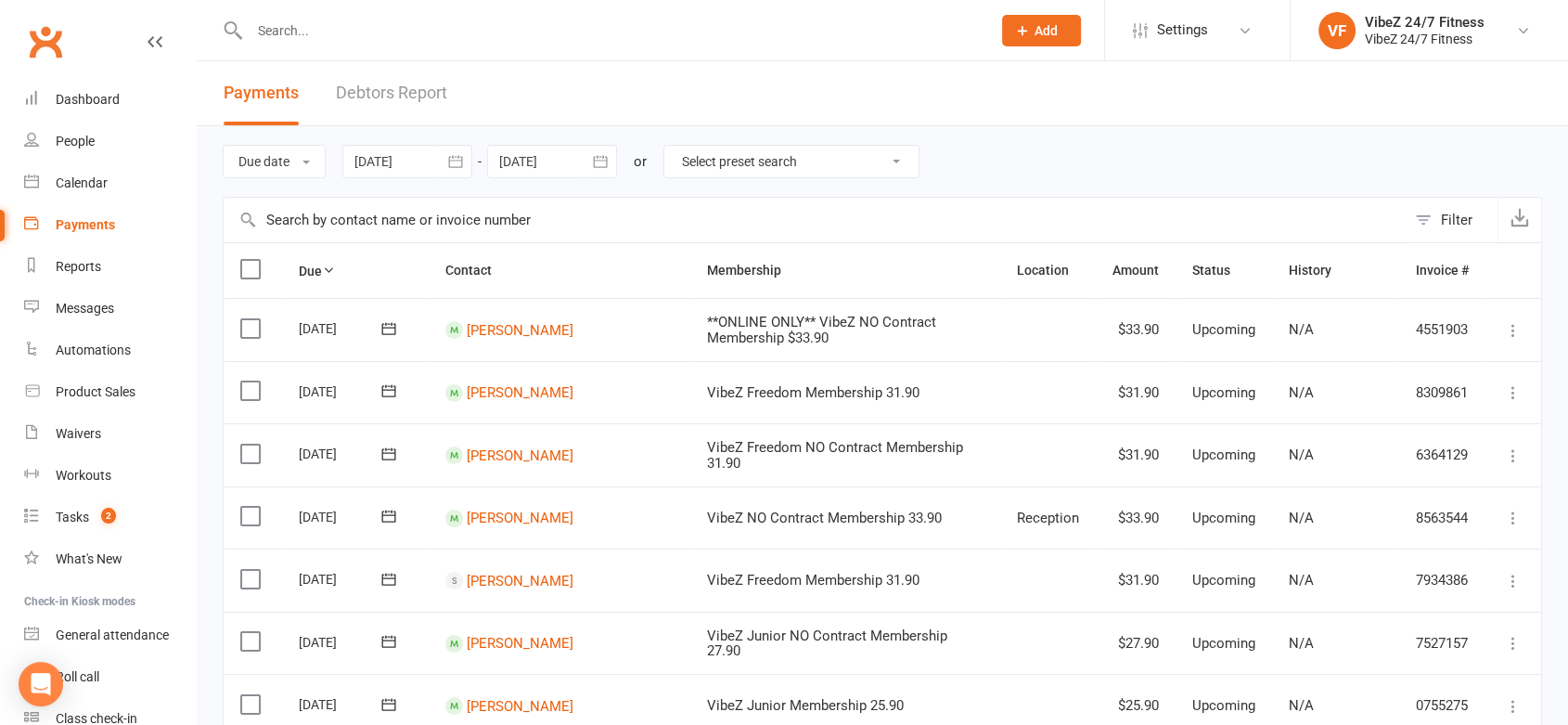
click at [372, 86] on link "Debtors Report" at bounding box center [392, 93] width 112 height 65
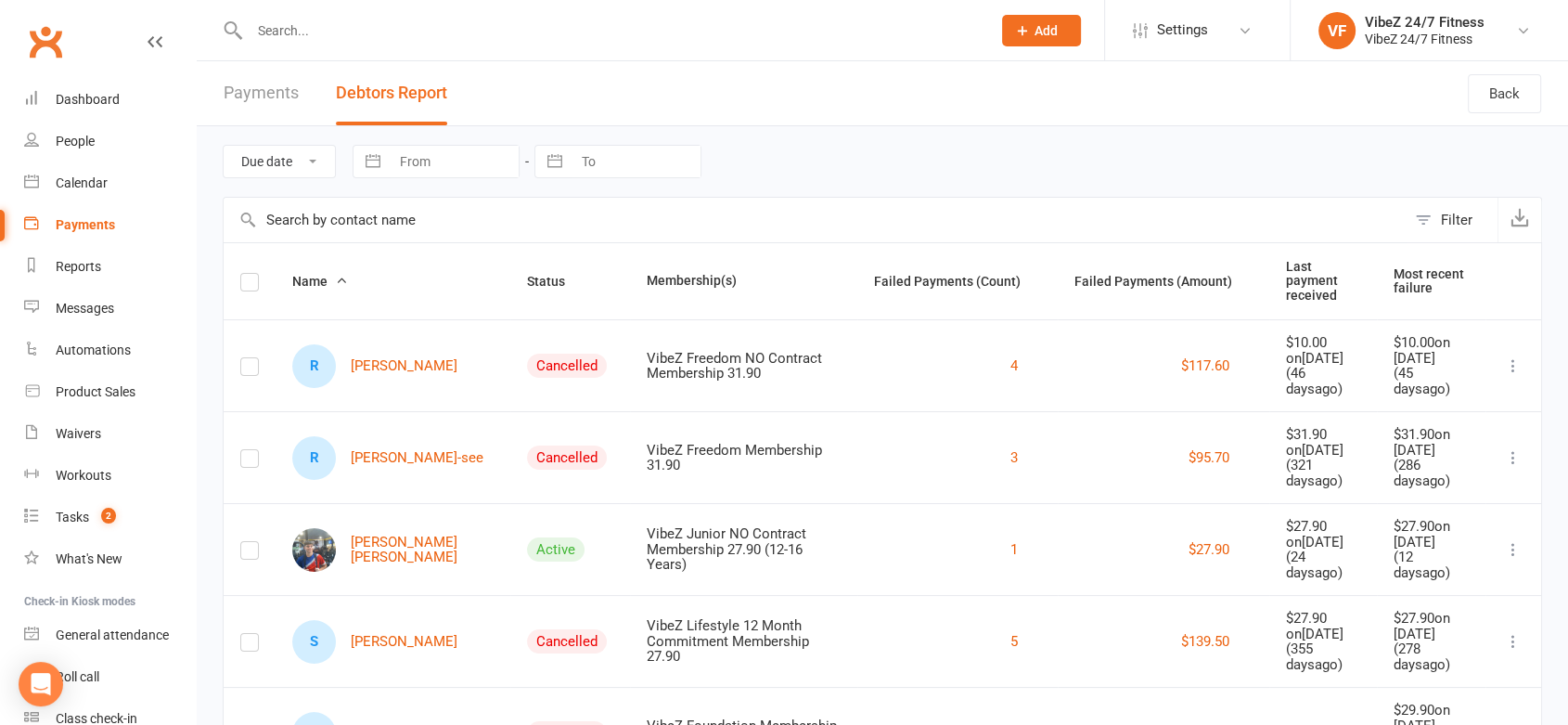
click at [527, 271] on button "Status" at bounding box center [556, 281] width 59 height 22
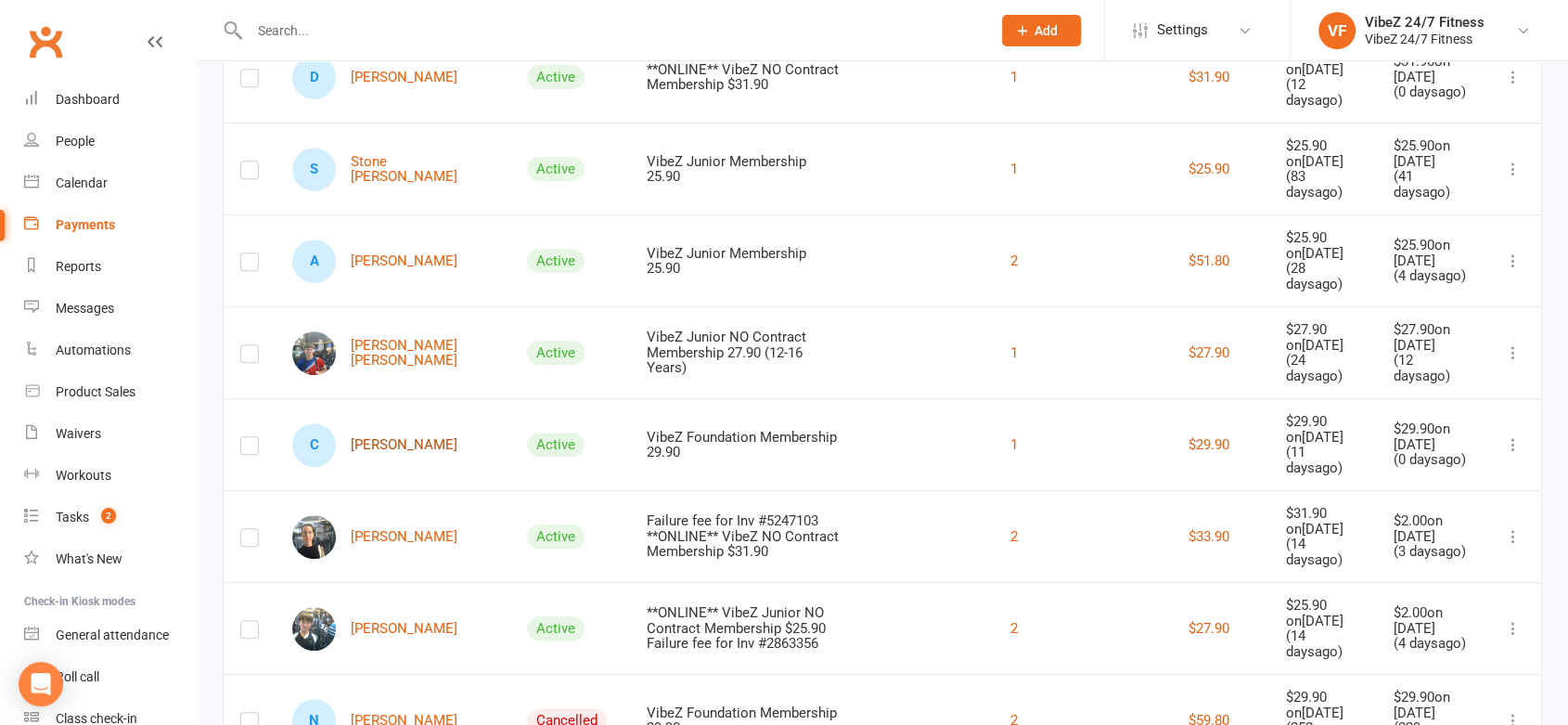
scroll to position [721, 0]
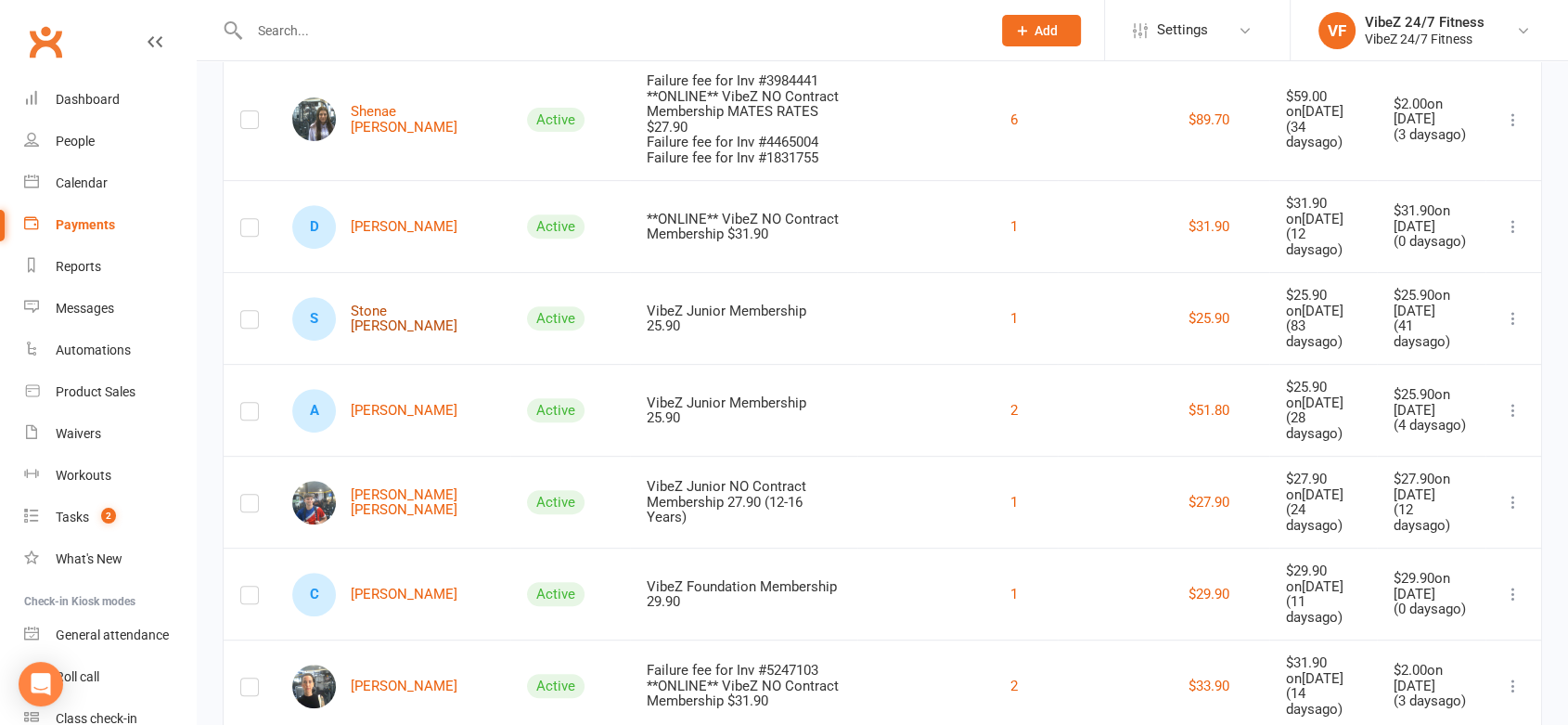
click at [417, 298] on link "S Stone [PERSON_NAME]" at bounding box center [393, 319] width 201 height 43
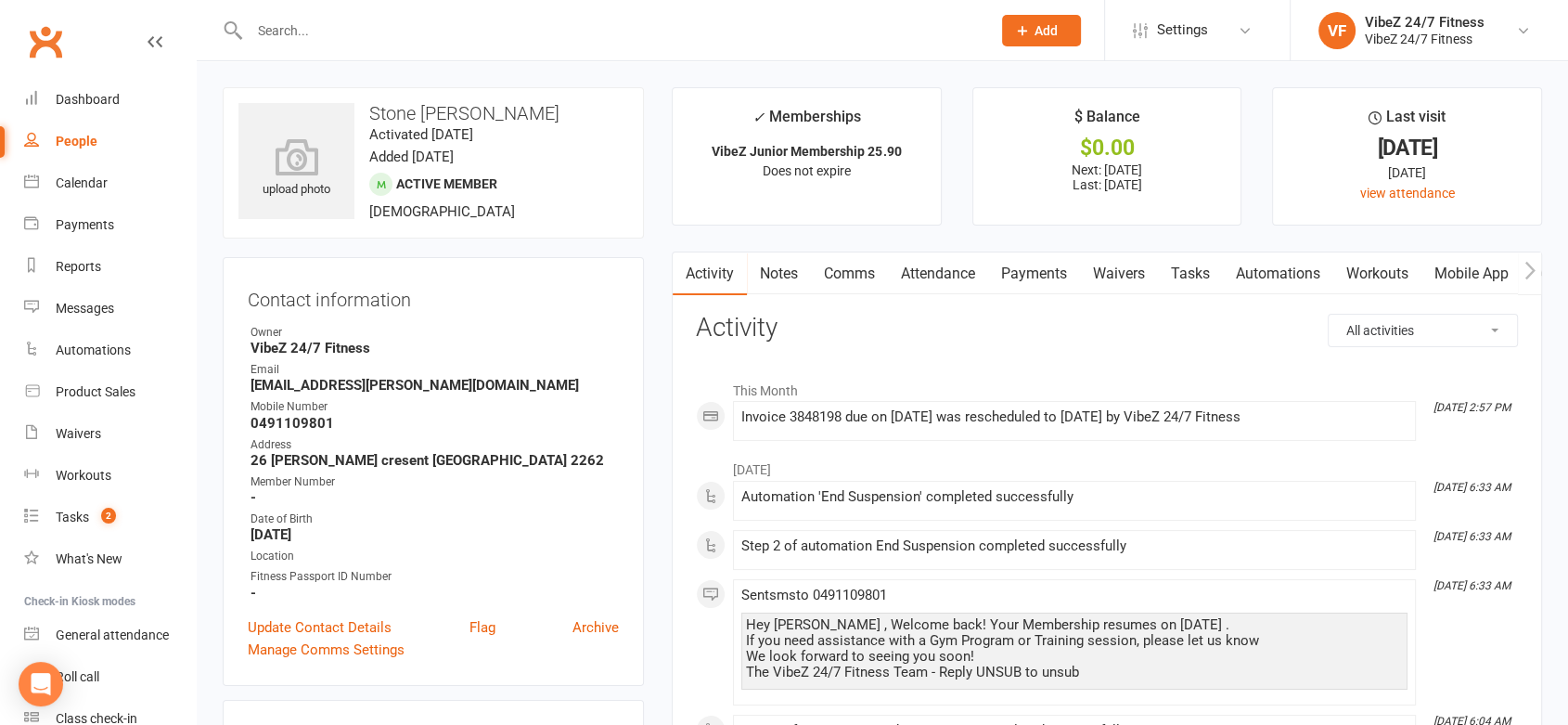
click at [1030, 272] on link "Payments" at bounding box center [1034, 273] width 91 height 42
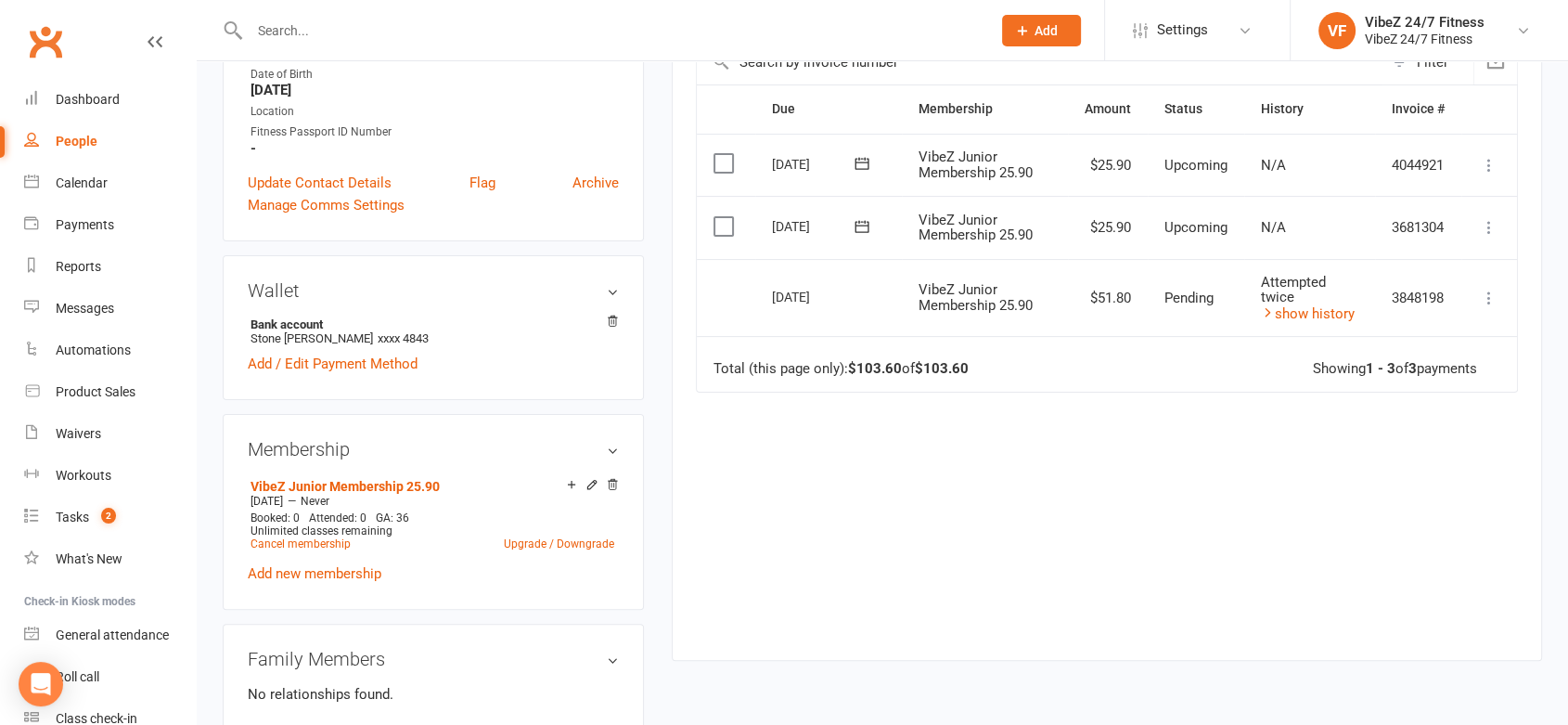
scroll to position [412, 0]
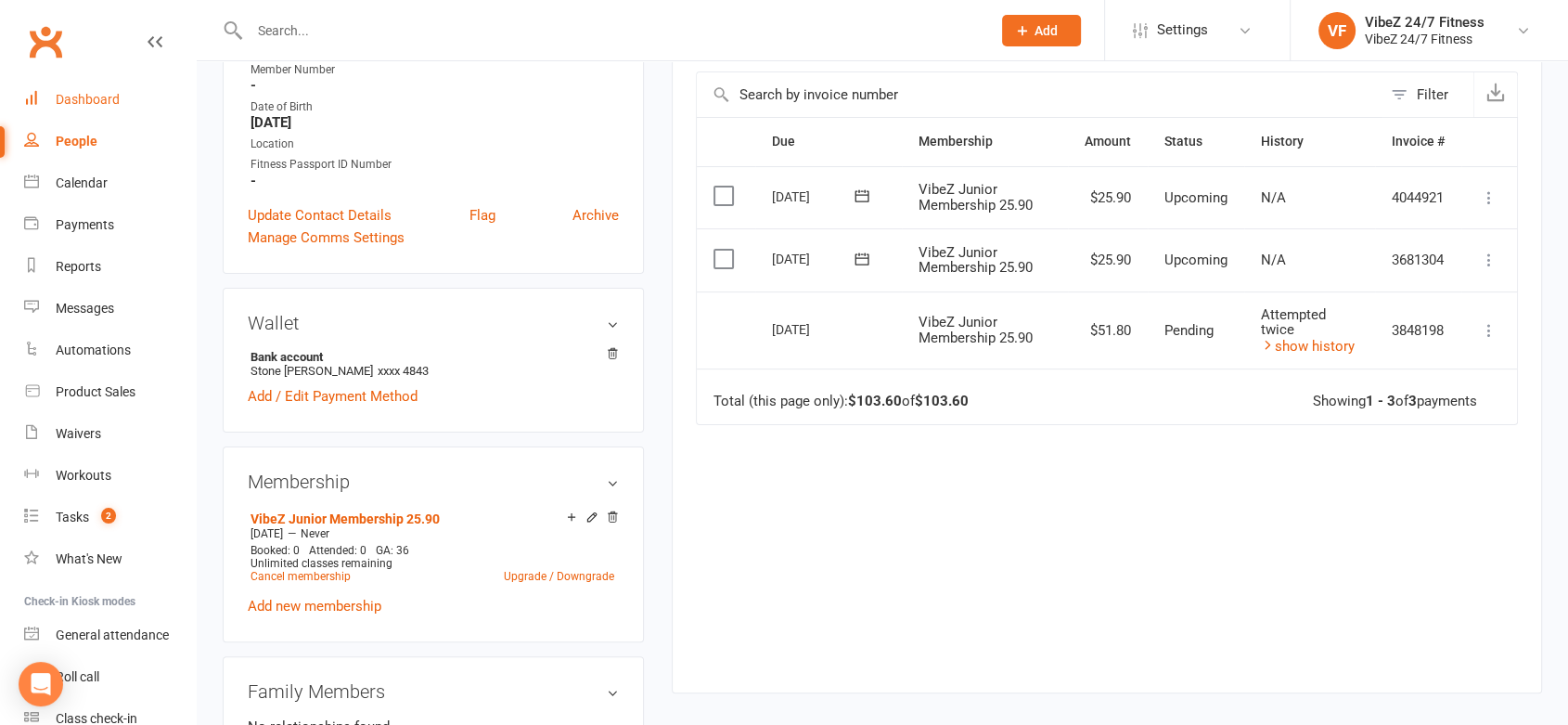
click at [120, 99] on link "Dashboard" at bounding box center [110, 99] width 171 height 41
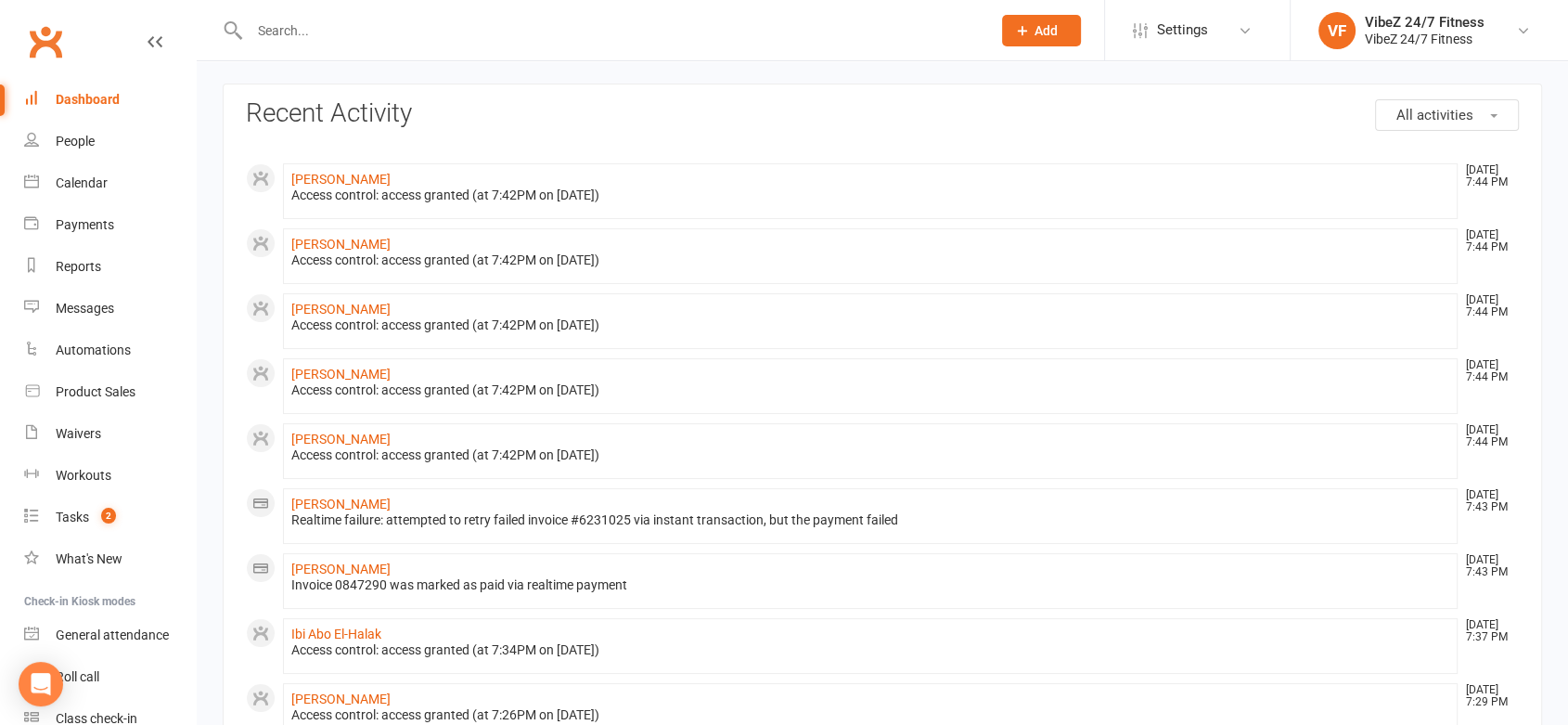
scroll to position [103, 0]
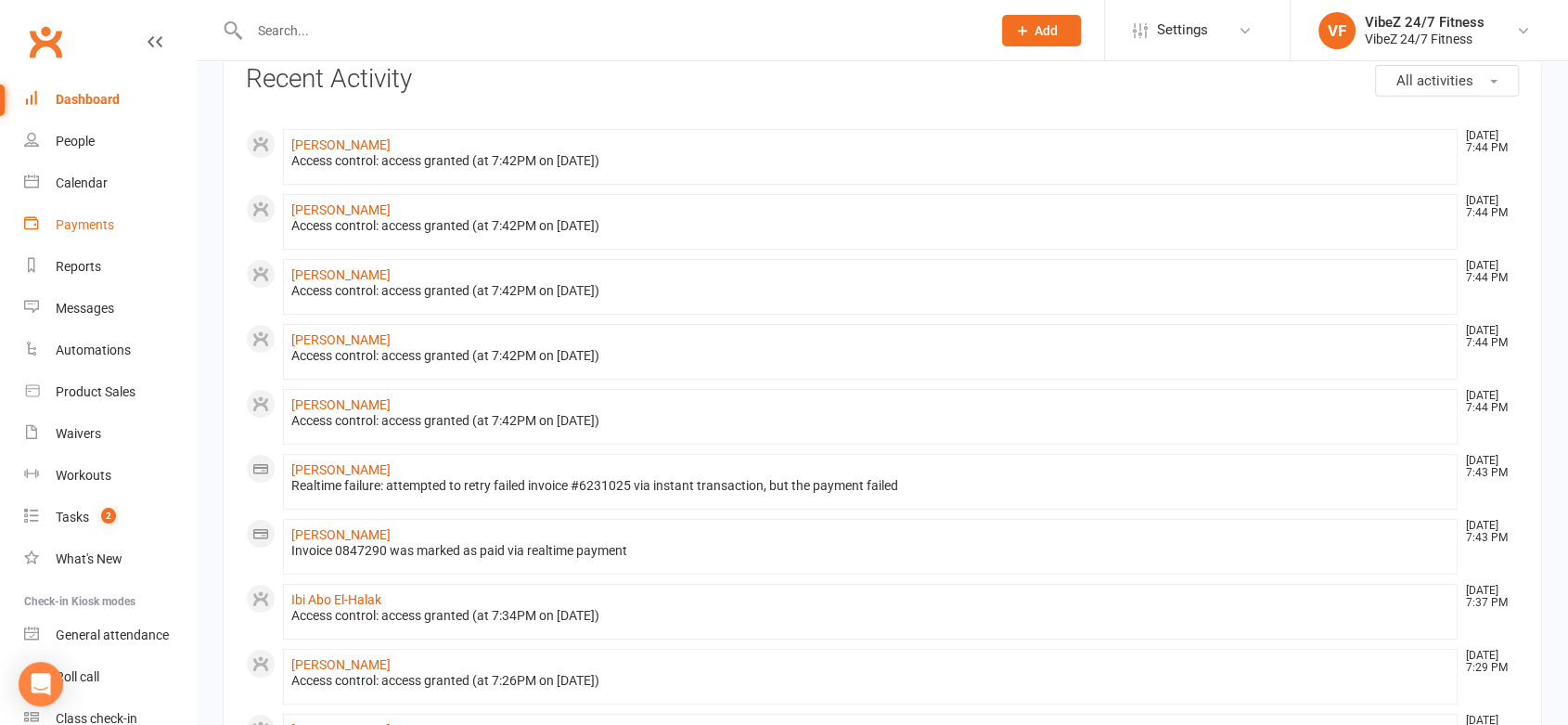
click at [125, 212] on link "Payments" at bounding box center [110, 224] width 171 height 41
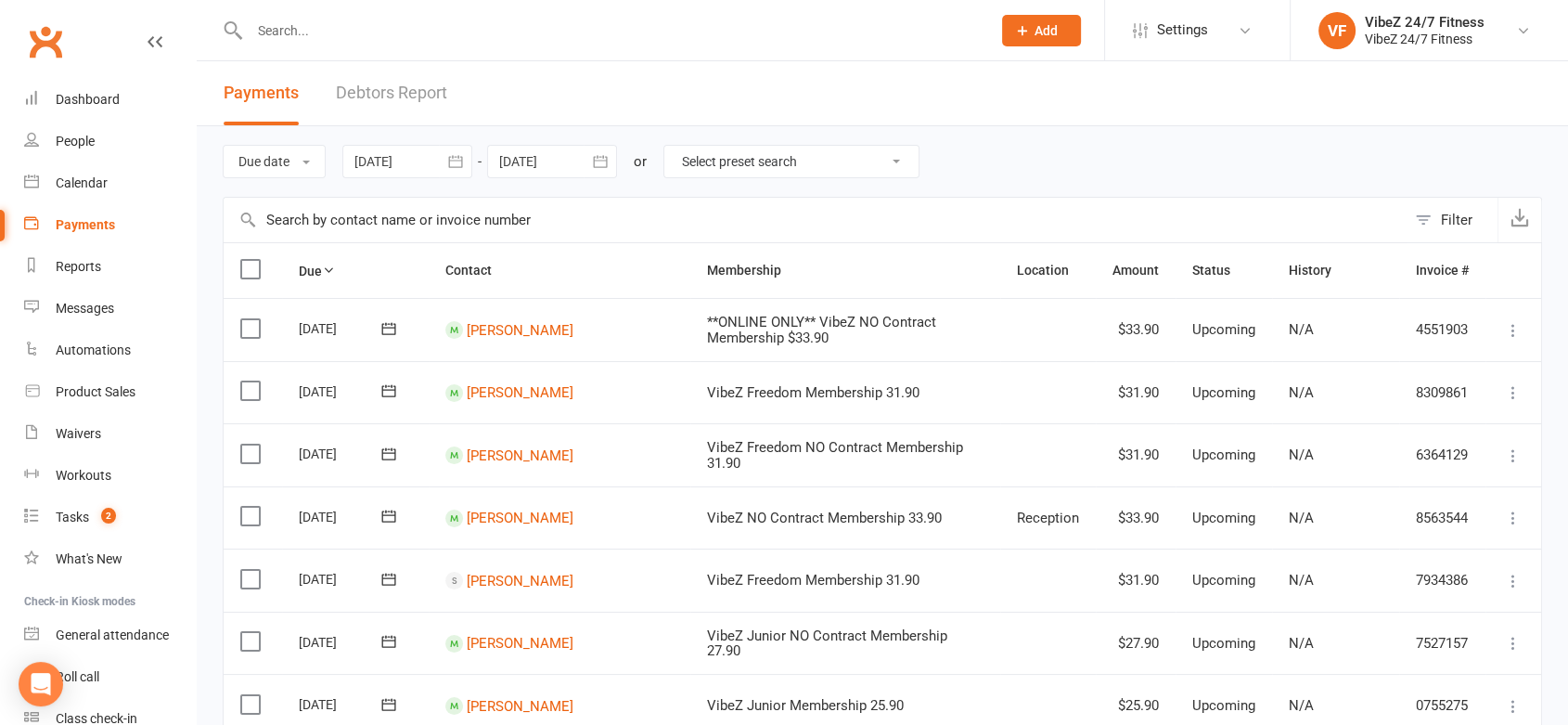
click at [398, 91] on link "Debtors Report" at bounding box center [392, 93] width 112 height 65
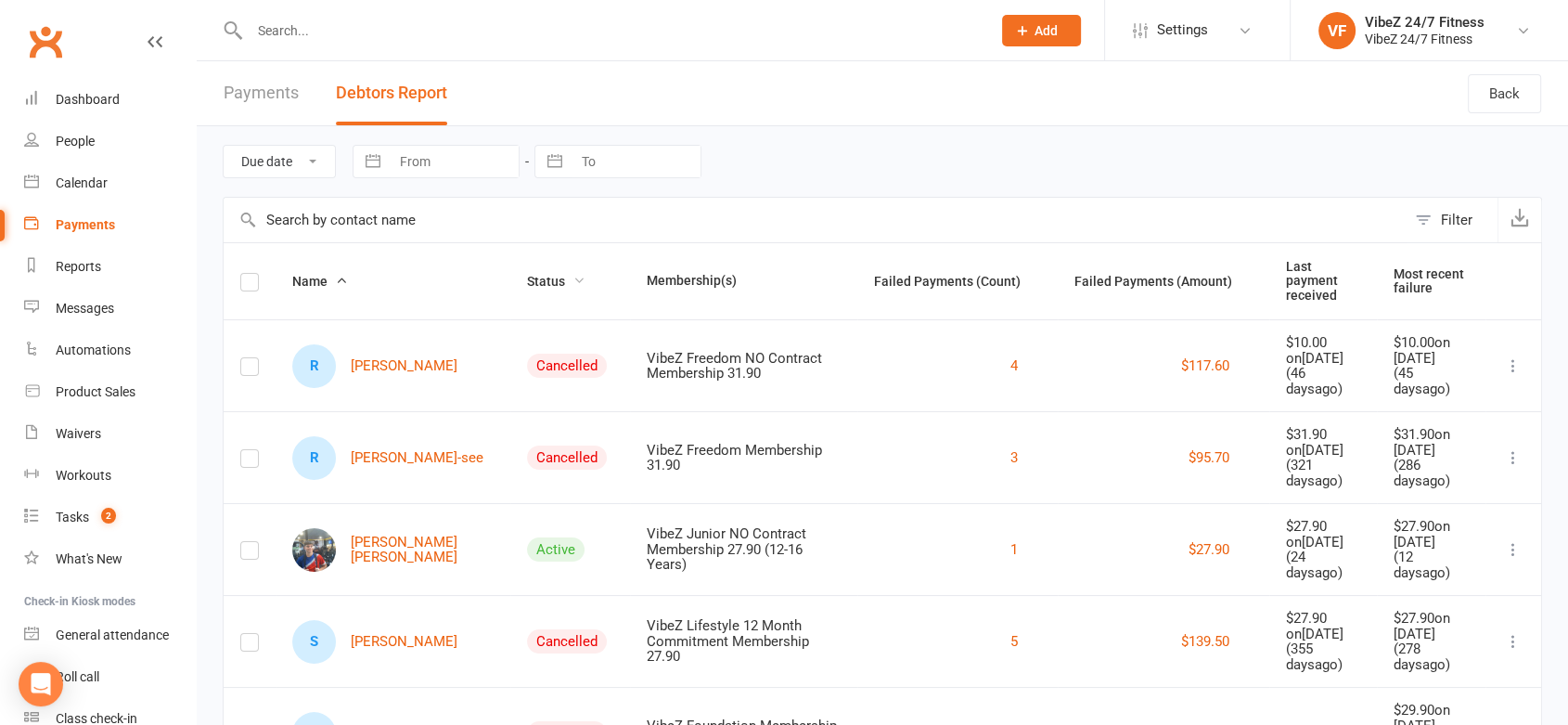
click at [527, 275] on span "Status" at bounding box center [556, 280] width 59 height 14
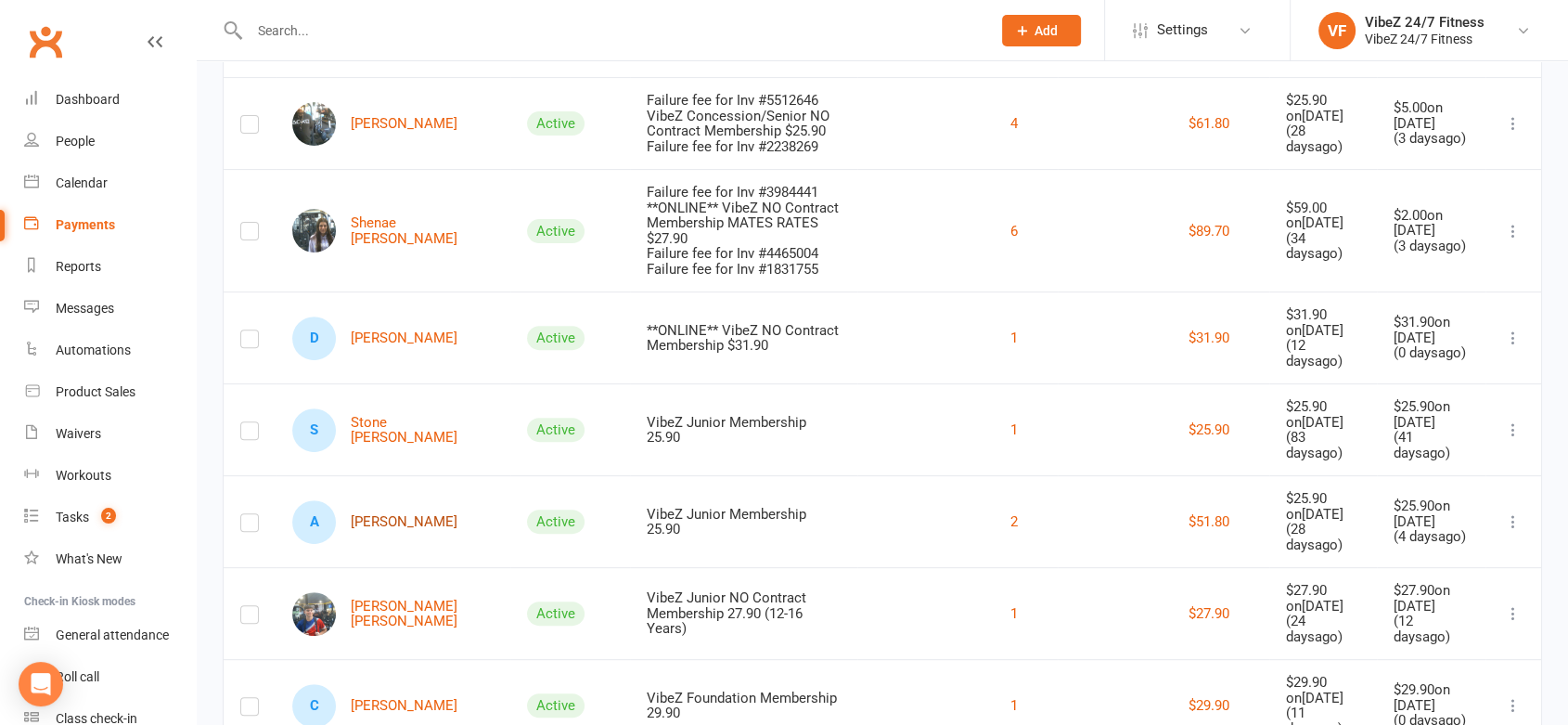
scroll to position [618, 0]
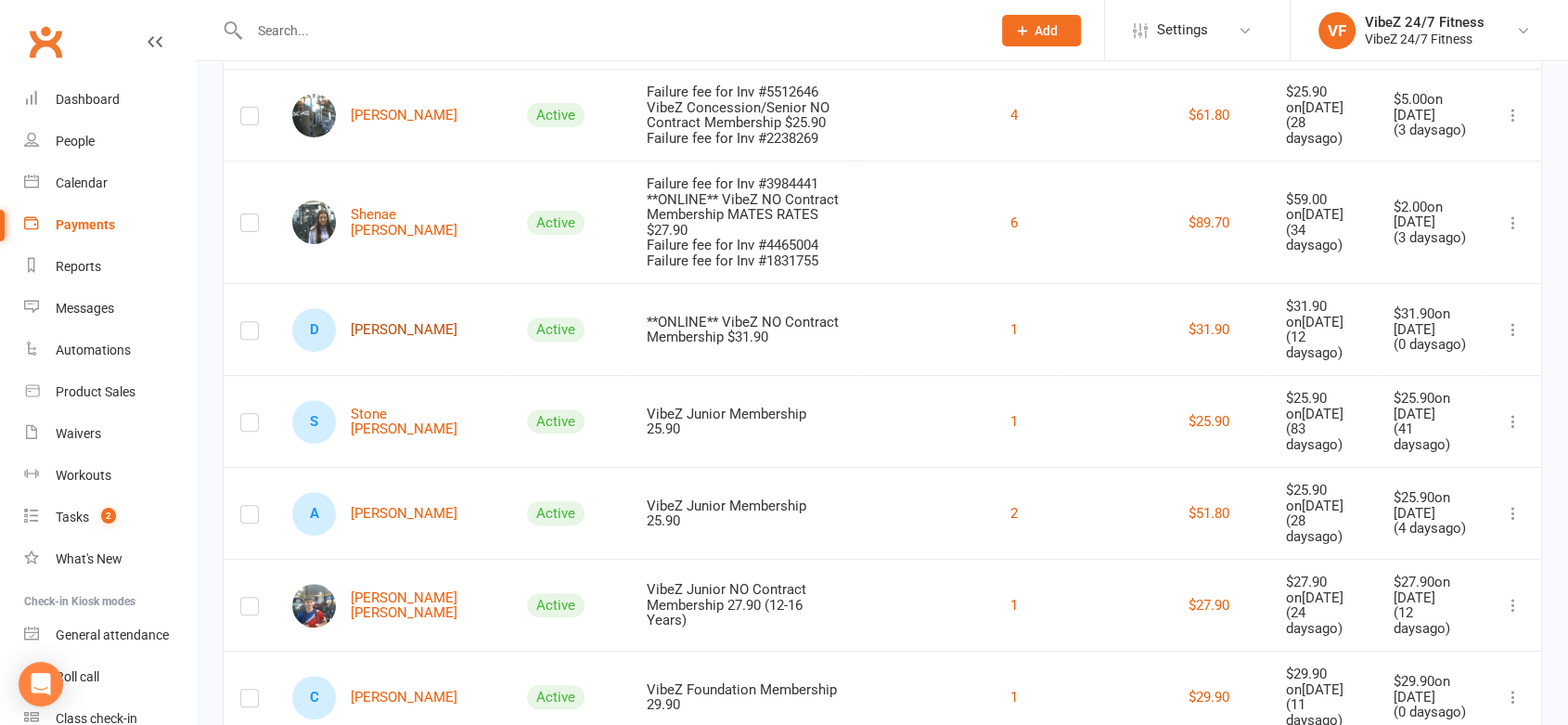
click at [393, 308] on link "D [PERSON_NAME]" at bounding box center [375, 329] width 166 height 43
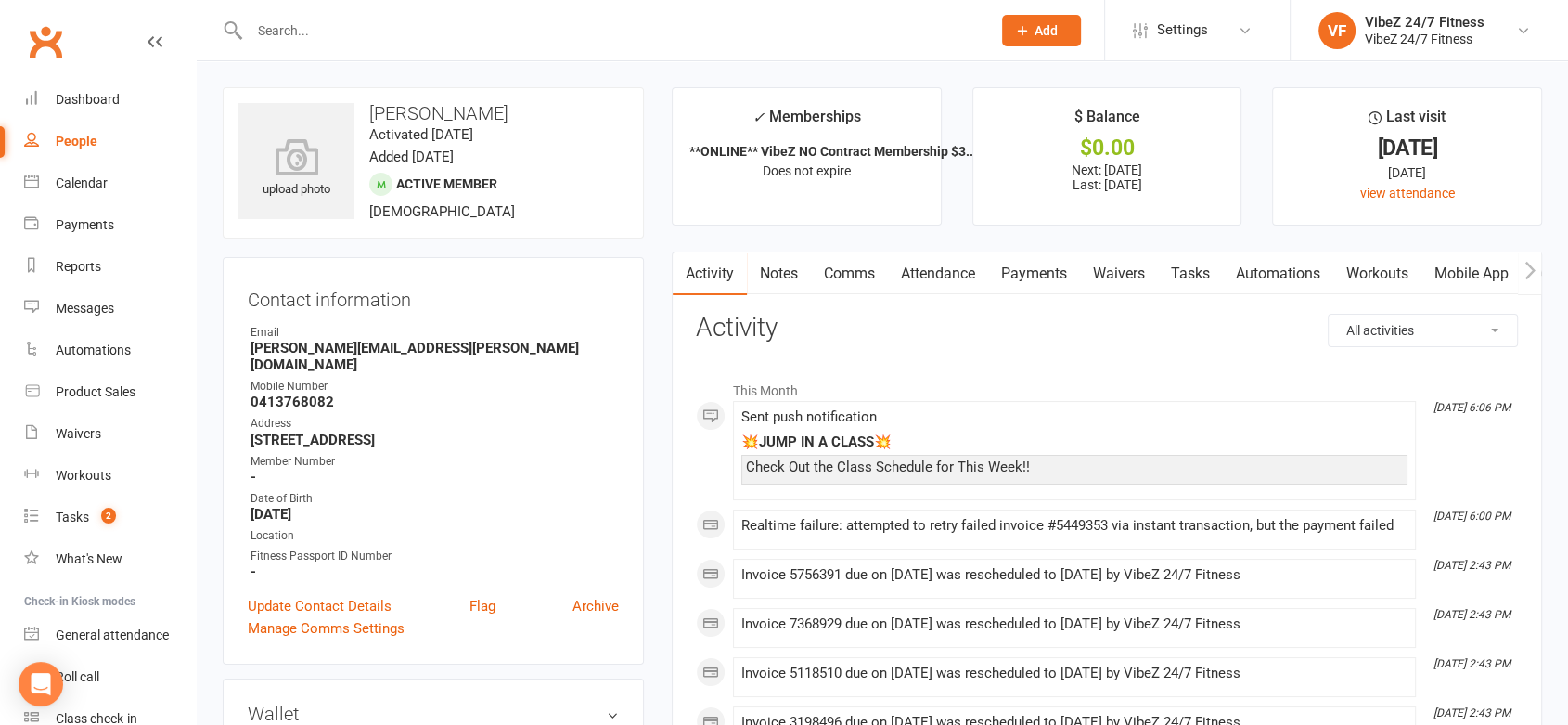
click at [1048, 277] on link "Payments" at bounding box center [1034, 273] width 91 height 42
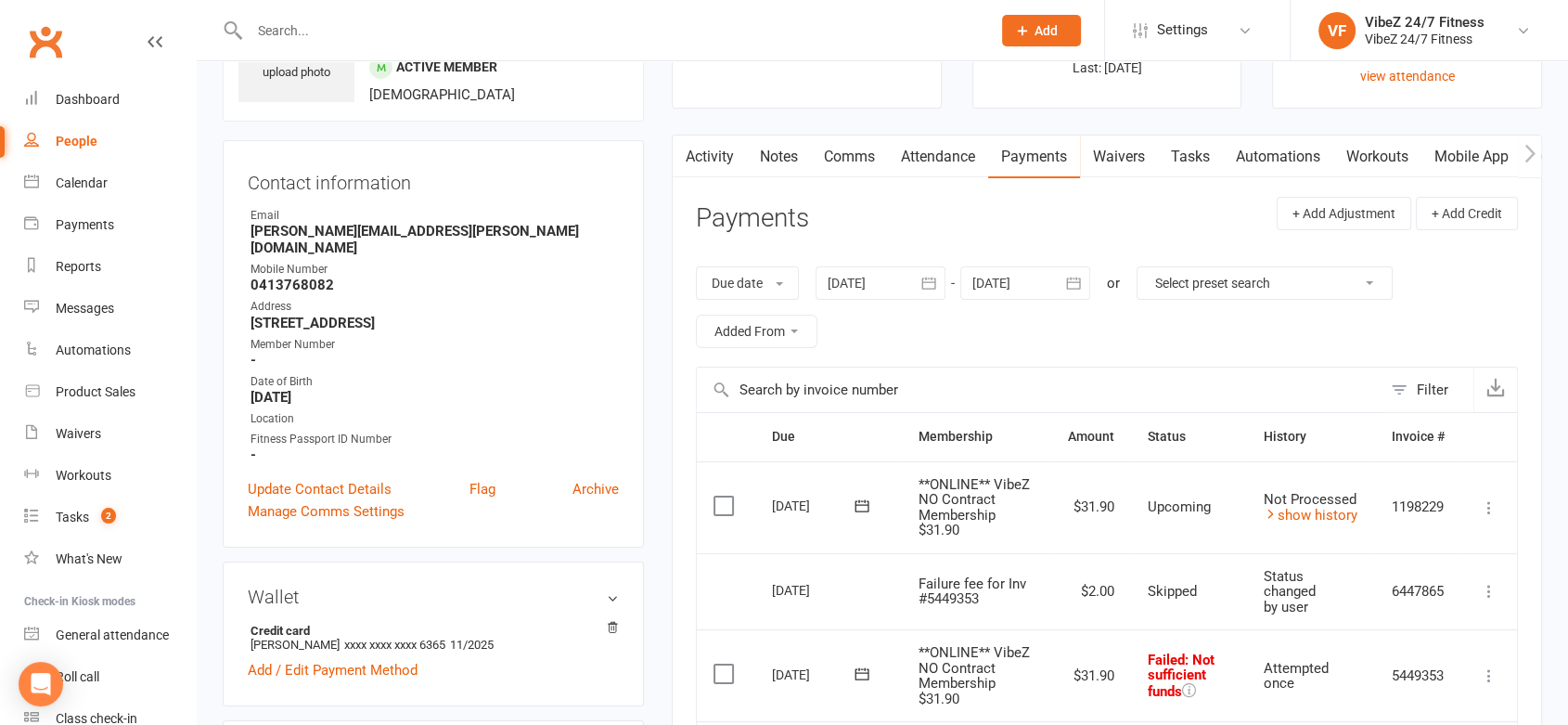
scroll to position [515, 0]
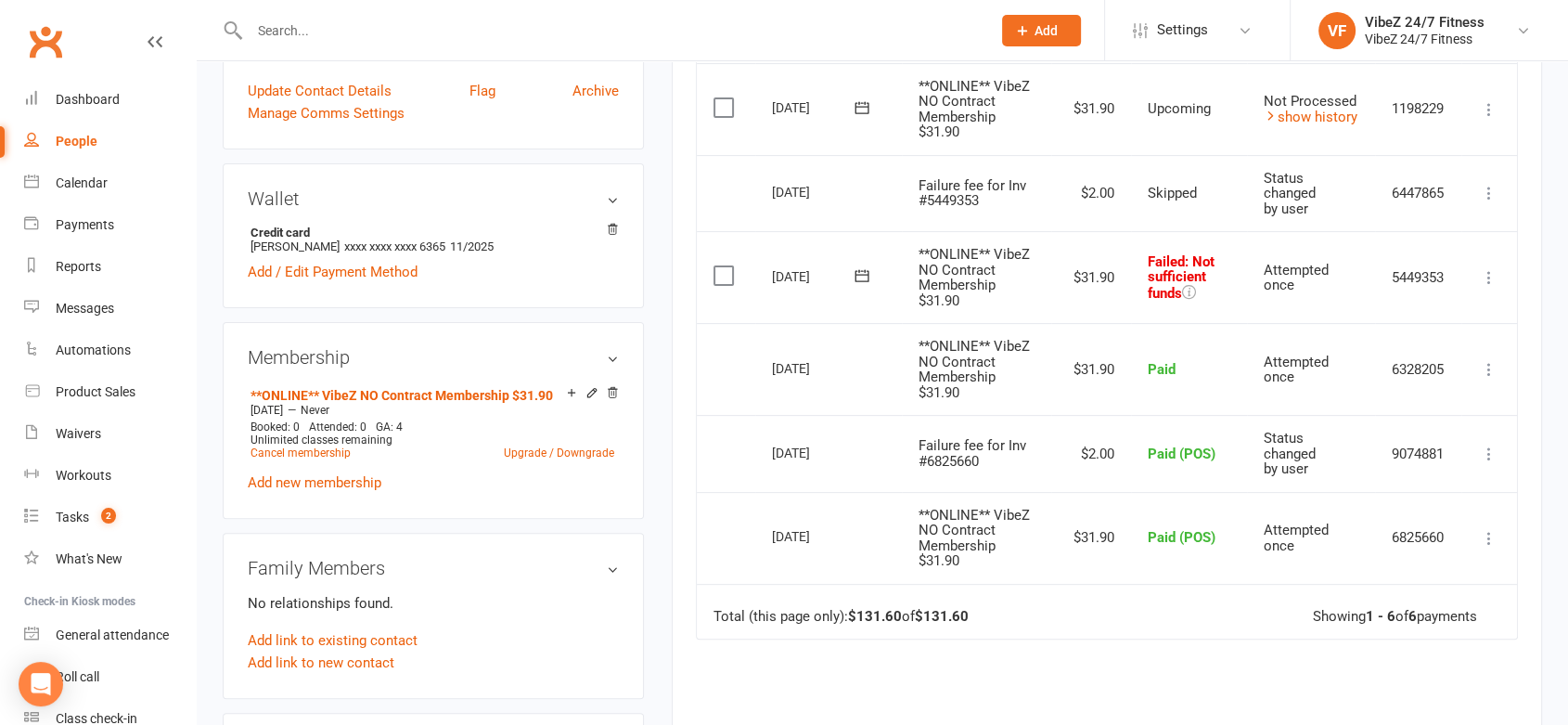
click at [1491, 269] on icon at bounding box center [1489, 277] width 18 height 18
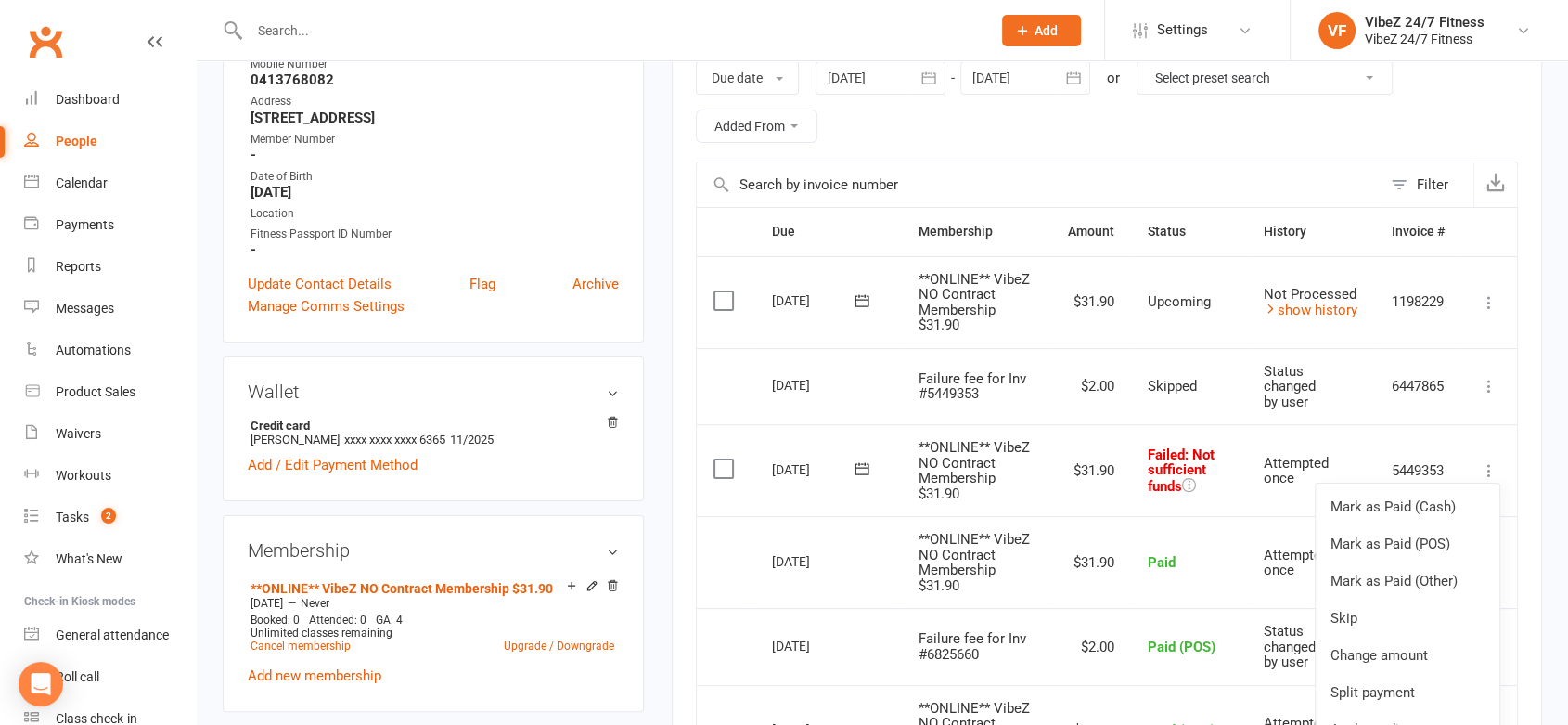
scroll to position [618, 0]
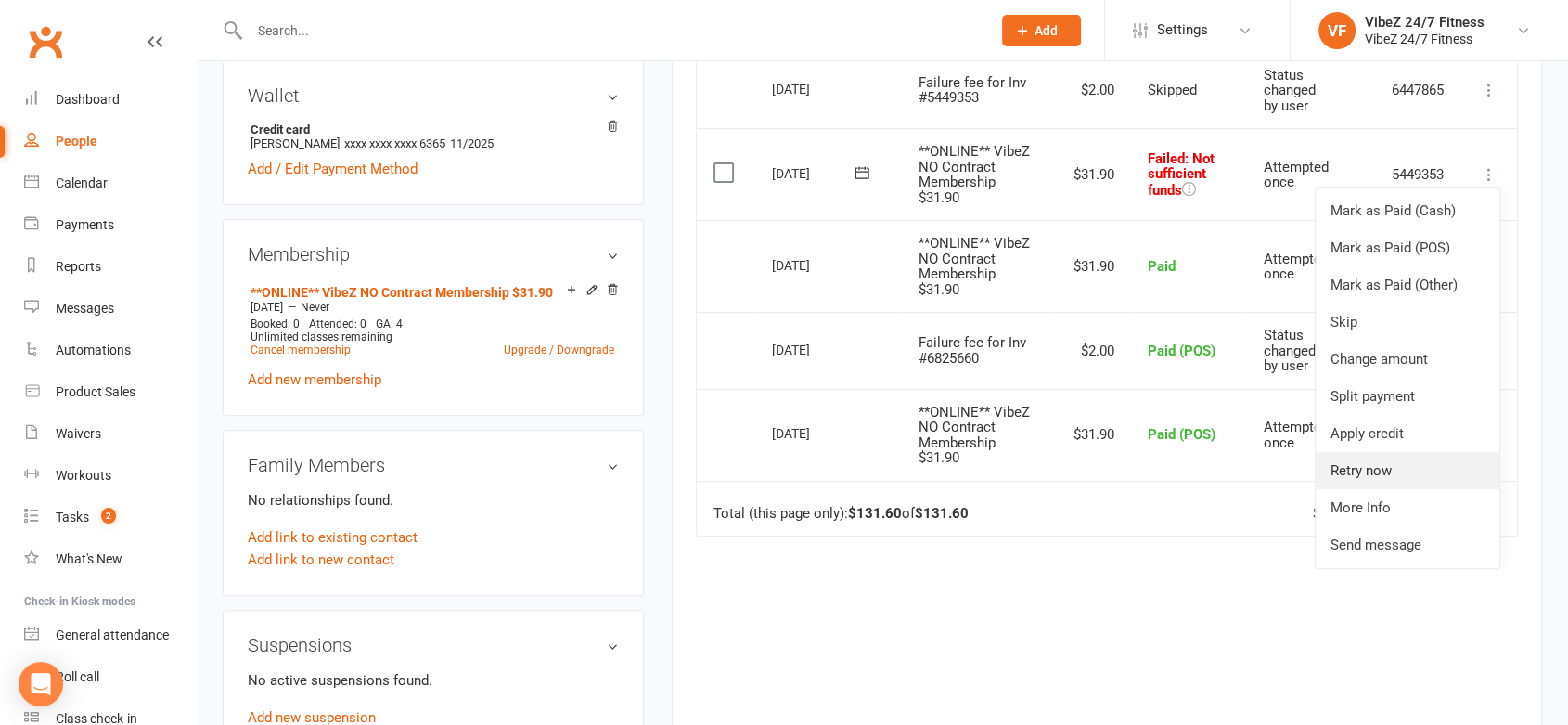
click at [1395, 453] on link "Retry now" at bounding box center [1407, 471] width 184 height 38
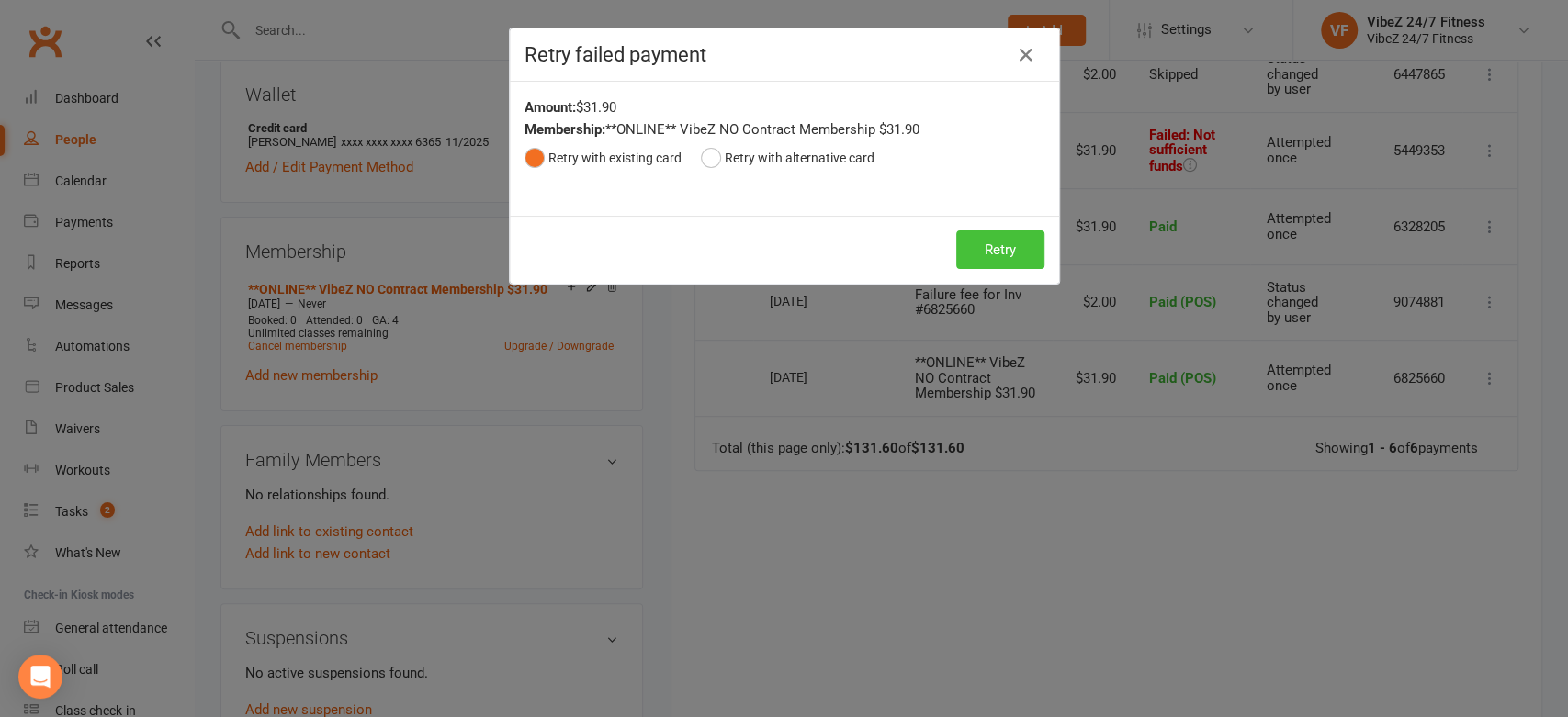
drag, startPoint x: 999, startPoint y: 246, endPoint x: 1036, endPoint y: 251, distance: 37.3
click at [999, 245] on button "Retry" at bounding box center [1000, 249] width 89 height 38
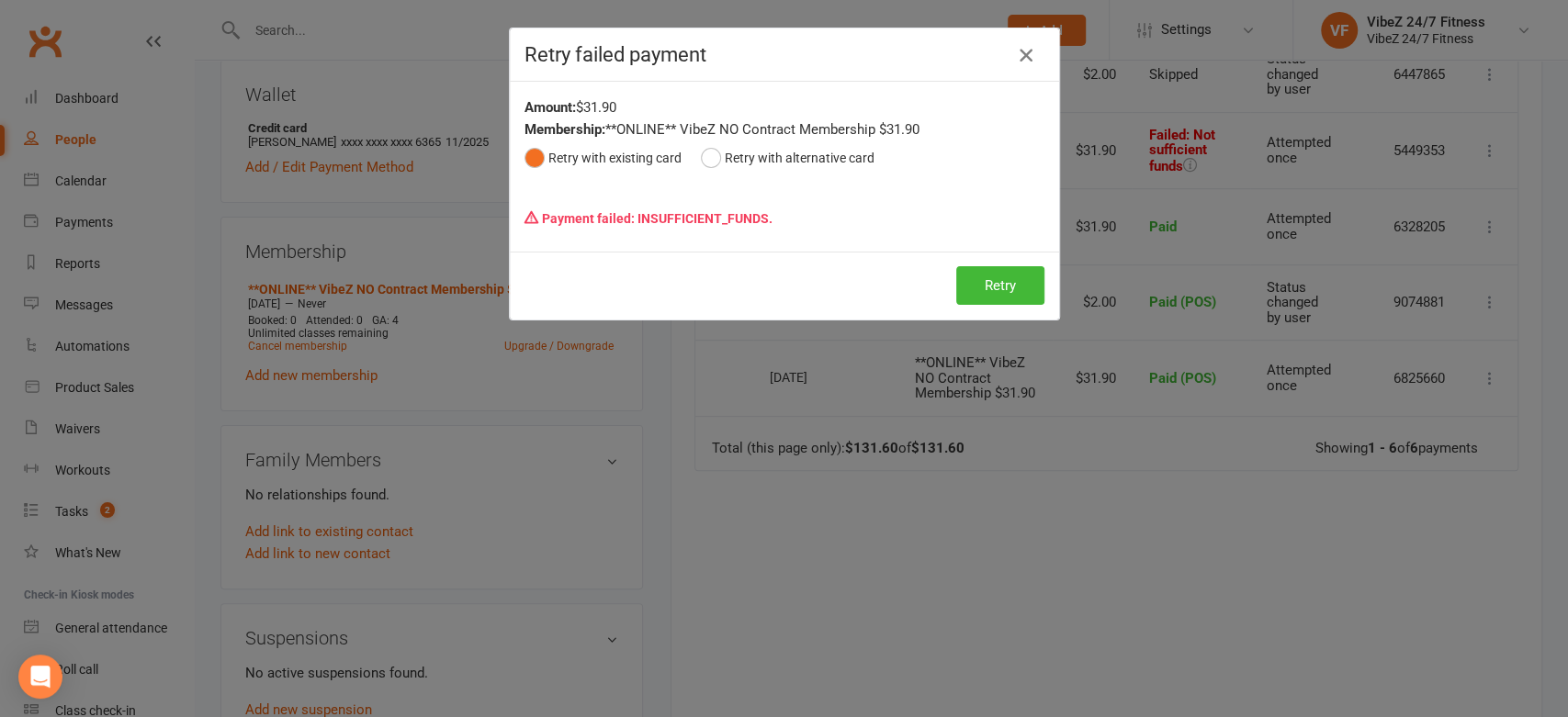
click at [1017, 65] on icon "button" at bounding box center [1025, 54] width 22 height 22
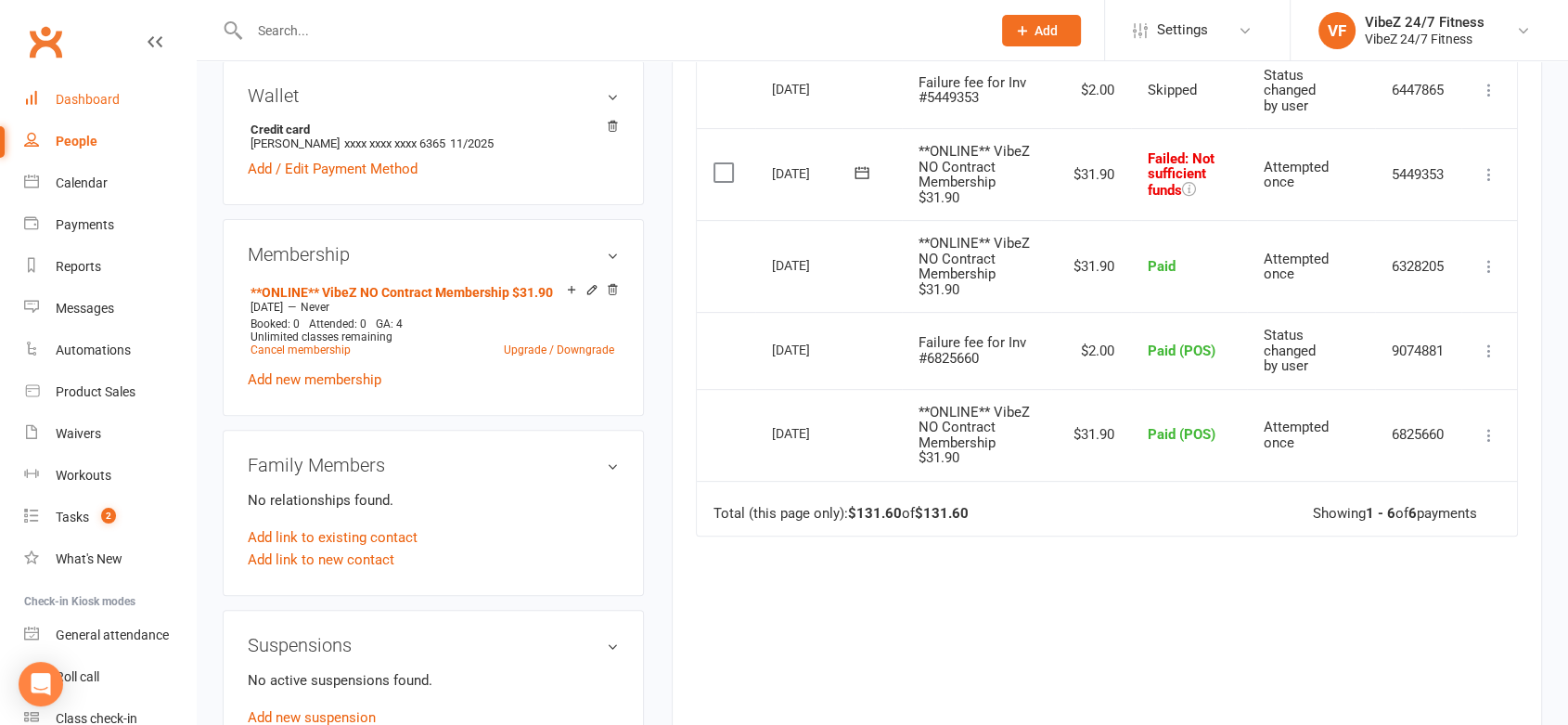
click at [110, 109] on link "Dashboard" at bounding box center [110, 99] width 171 height 41
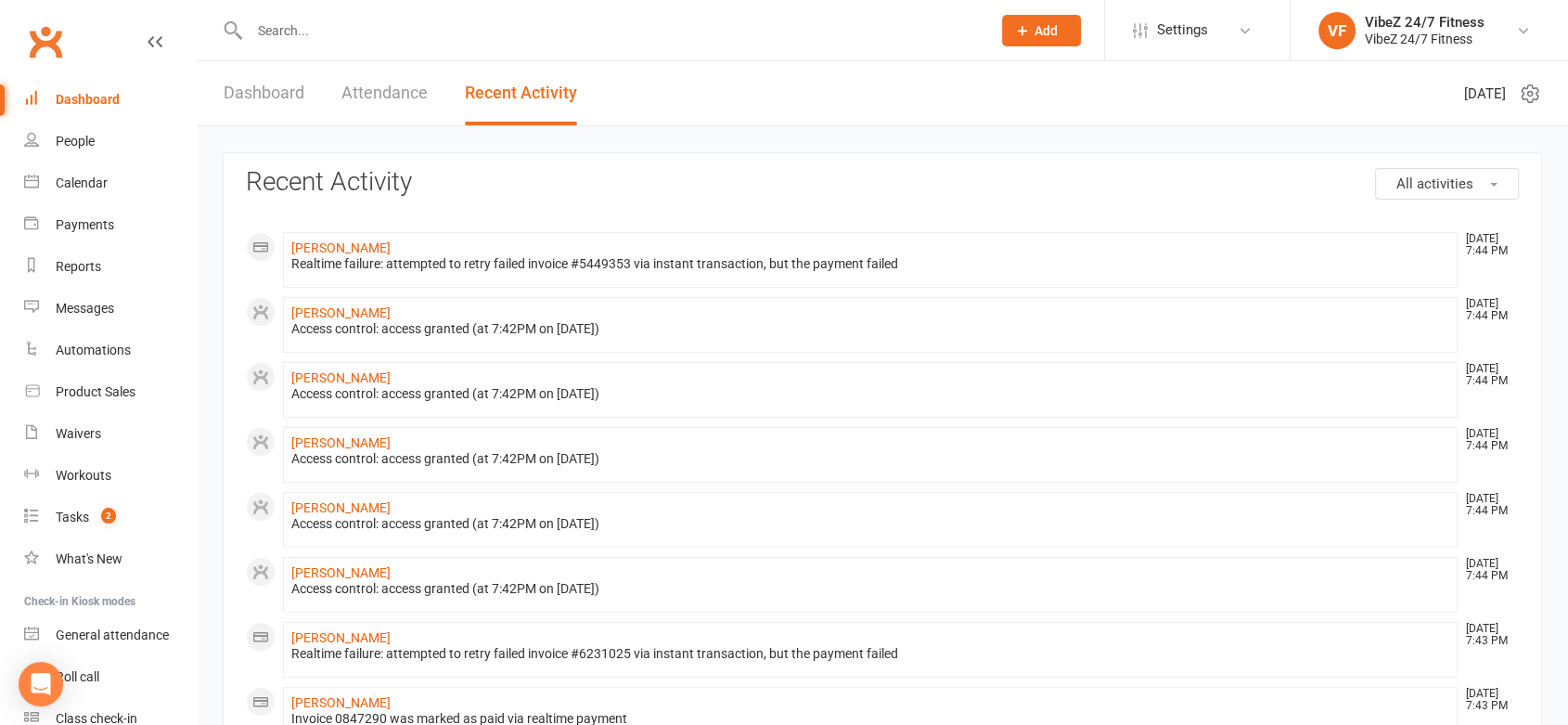
click at [244, 91] on link "Dashboard" at bounding box center [264, 93] width 81 height 65
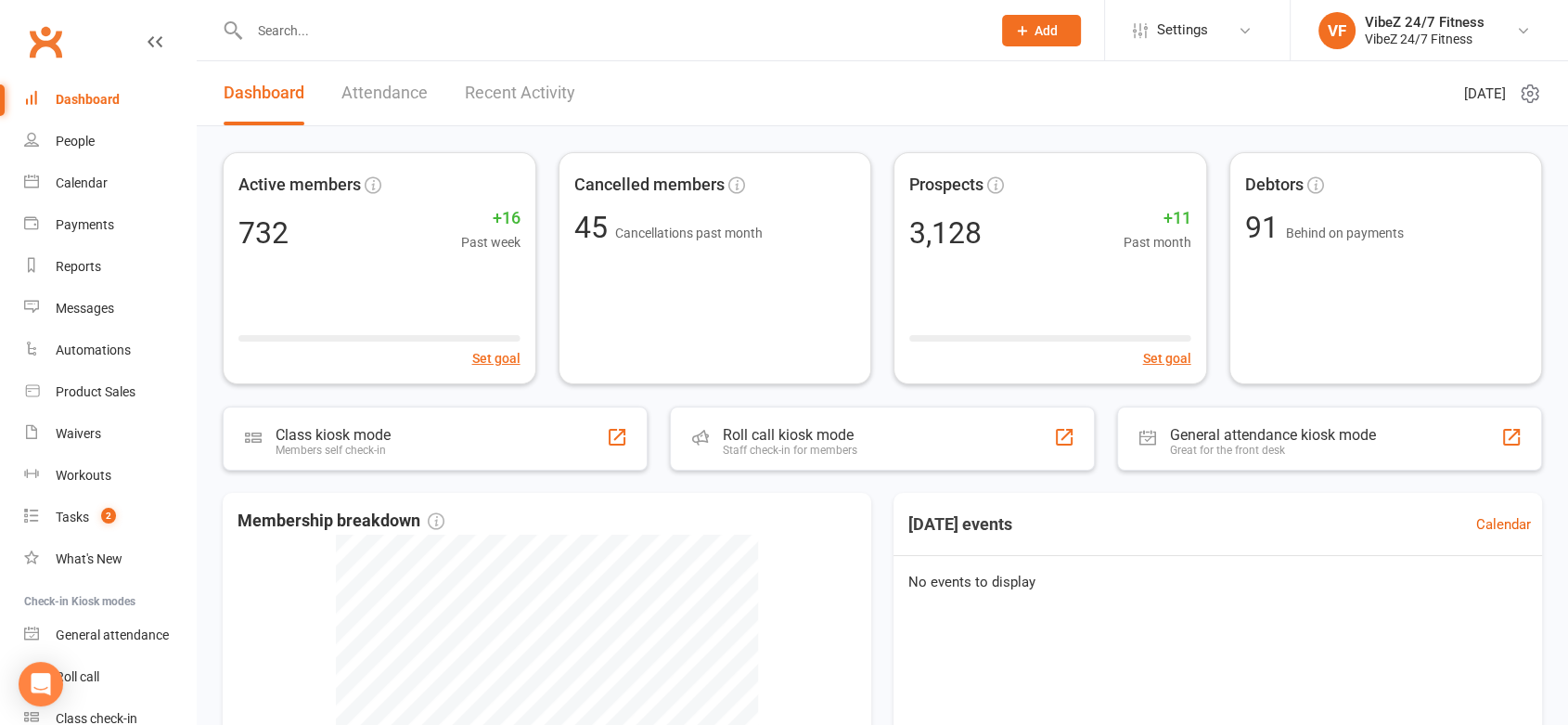
click at [509, 91] on link "Recent Activity" at bounding box center [520, 93] width 111 height 65
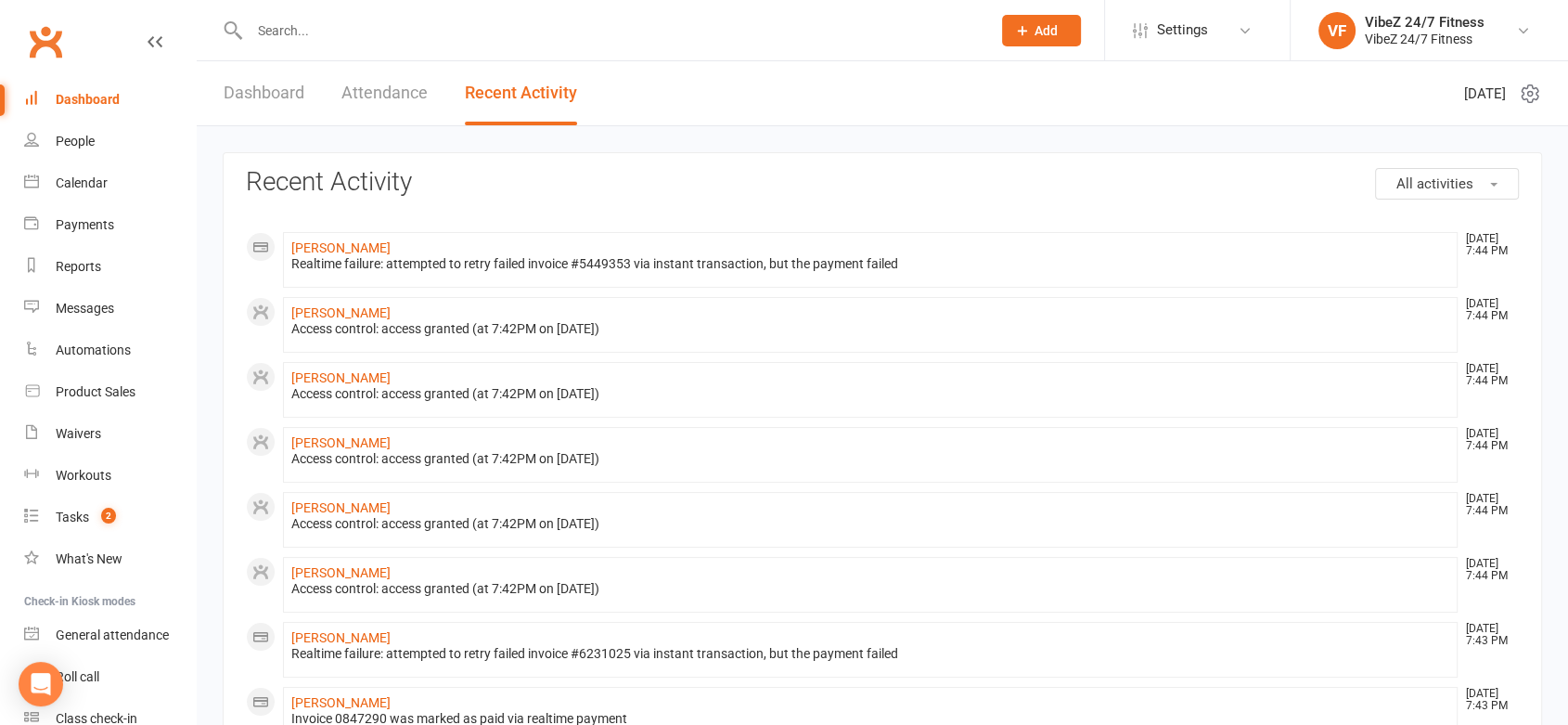
click at [236, 96] on link "Dashboard" at bounding box center [264, 93] width 81 height 65
